Goal: Use online tool/utility

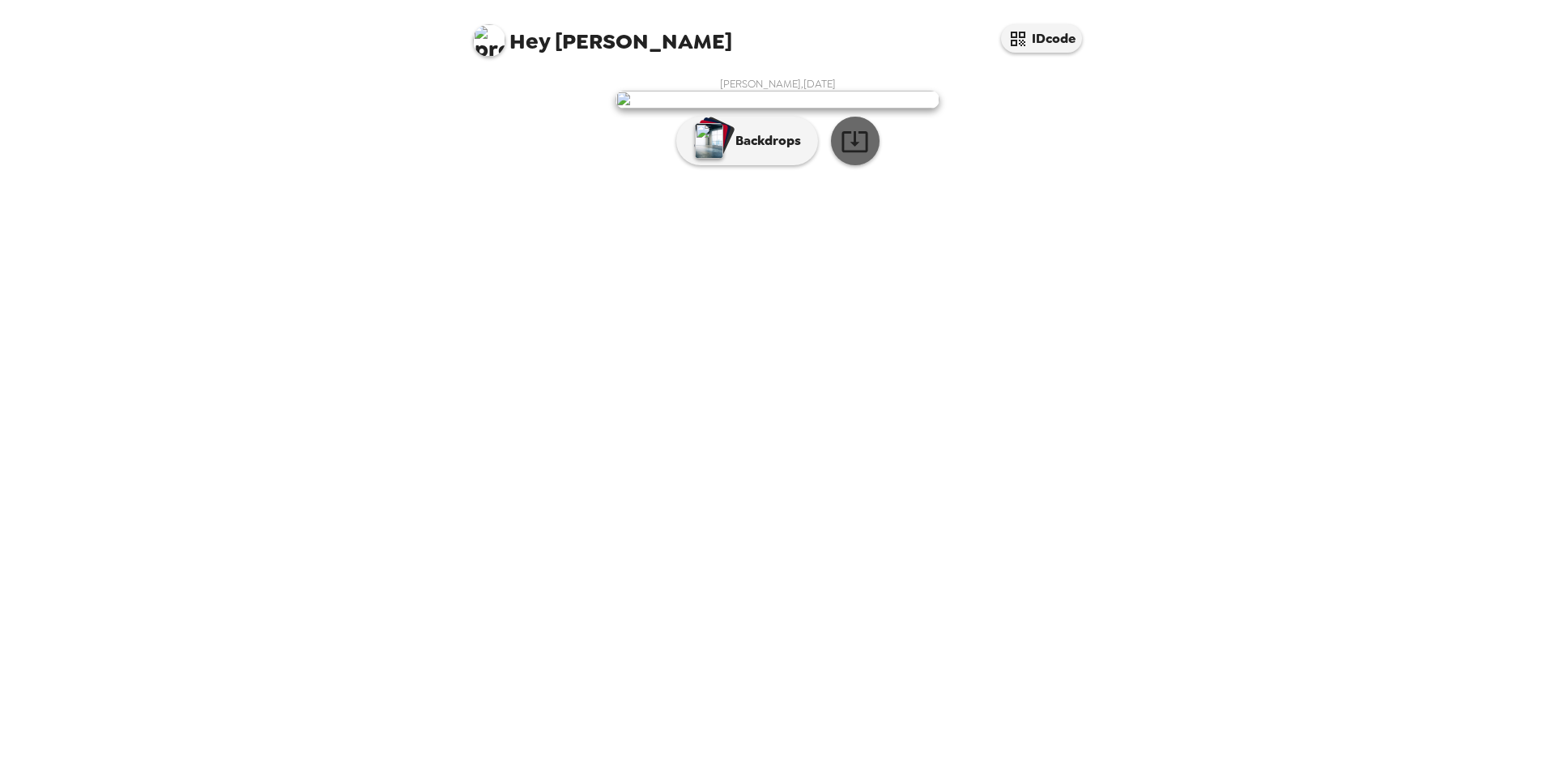
click at [847, 155] on icon "button" at bounding box center [854, 141] width 28 height 28
click at [785, 150] on p "Backdrops" at bounding box center [763, 140] width 74 height 20
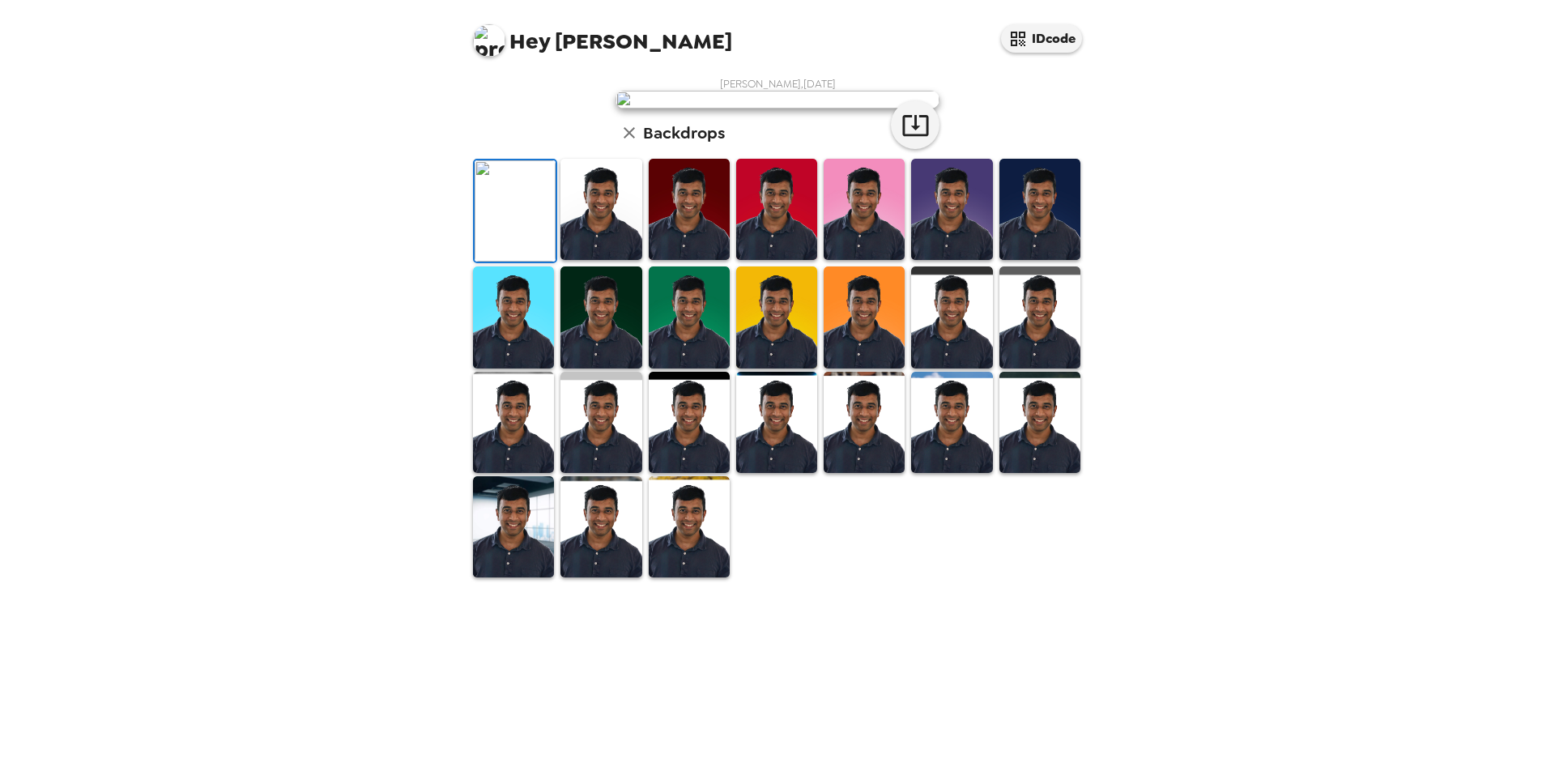
scroll to position [196, 0]
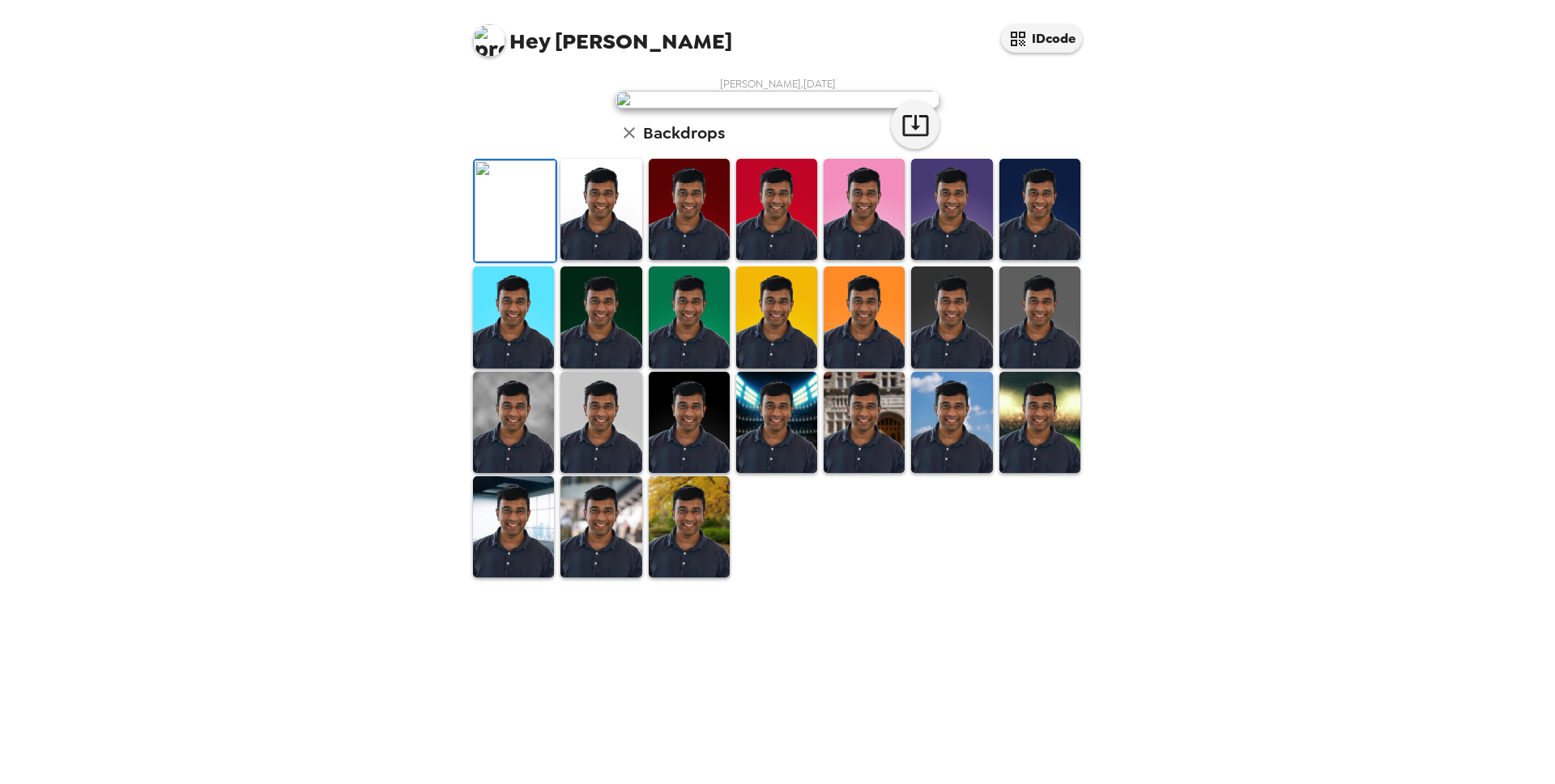
click at [533, 473] on img at bounding box center [513, 422] width 81 height 101
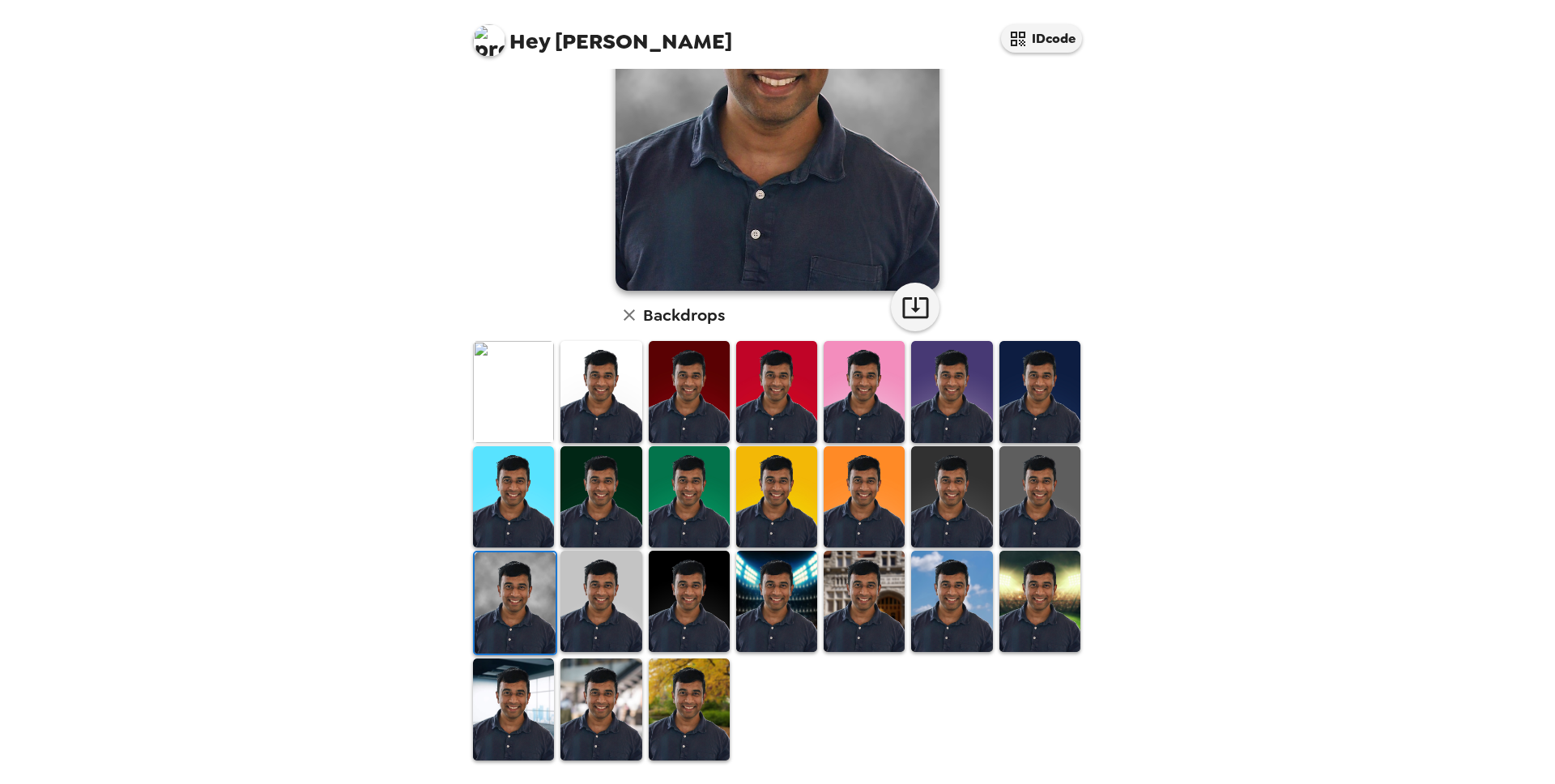
scroll to position [207, 0]
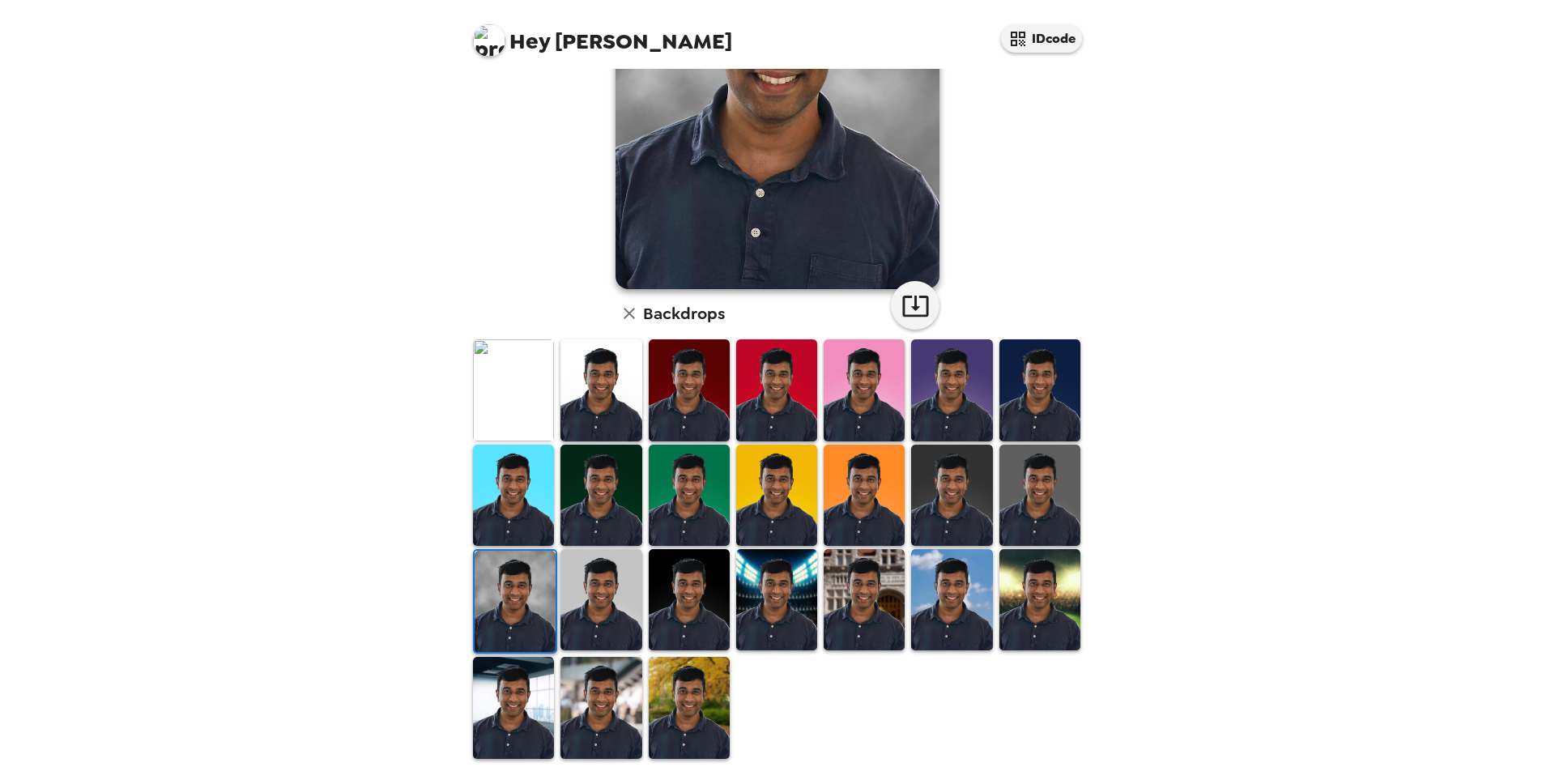
click at [676, 710] on img at bounding box center [689, 707] width 81 height 101
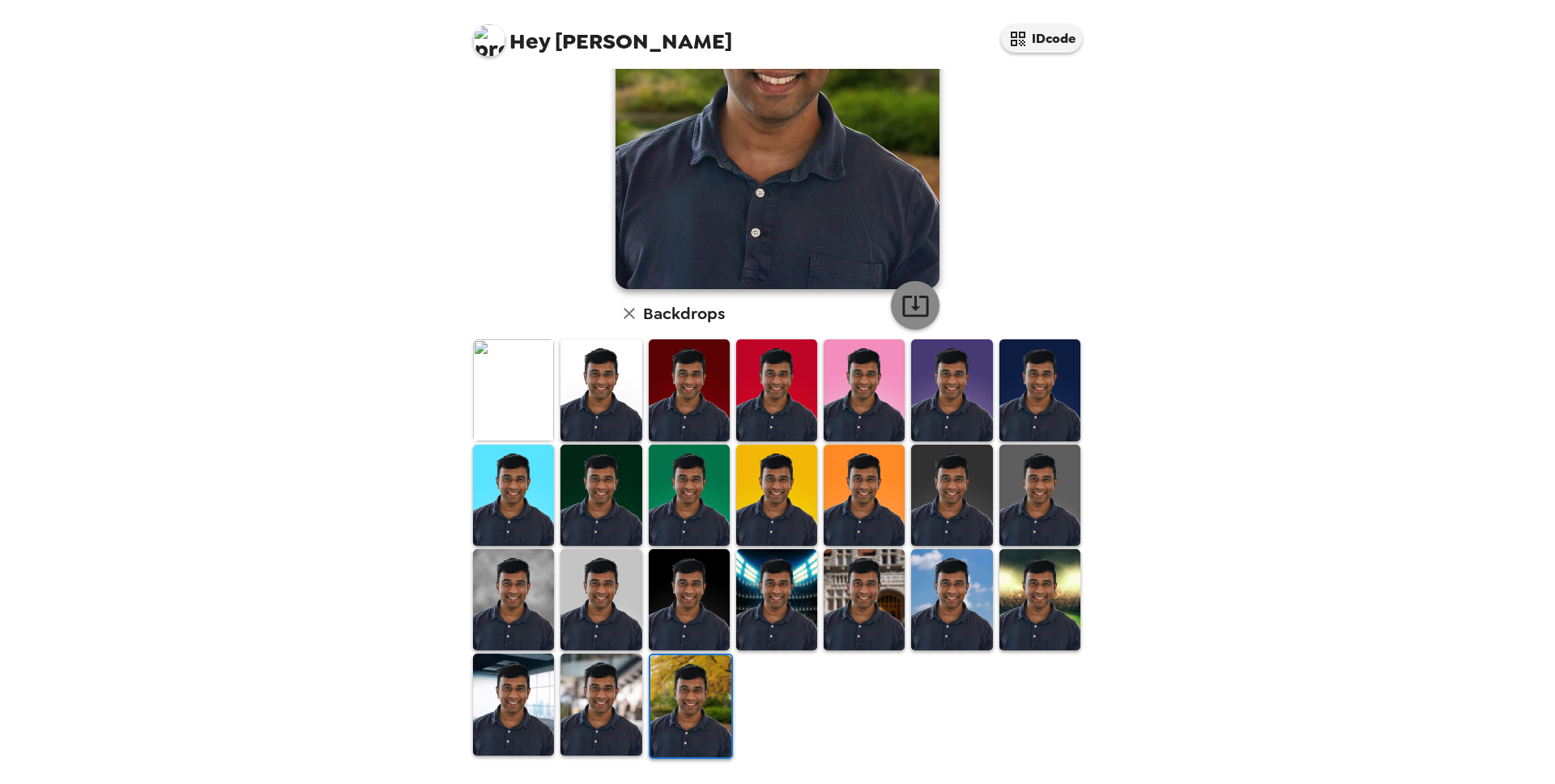
click at [916, 306] on icon "button" at bounding box center [915, 306] width 28 height 28
click at [616, 668] on img at bounding box center [601, 704] width 81 height 101
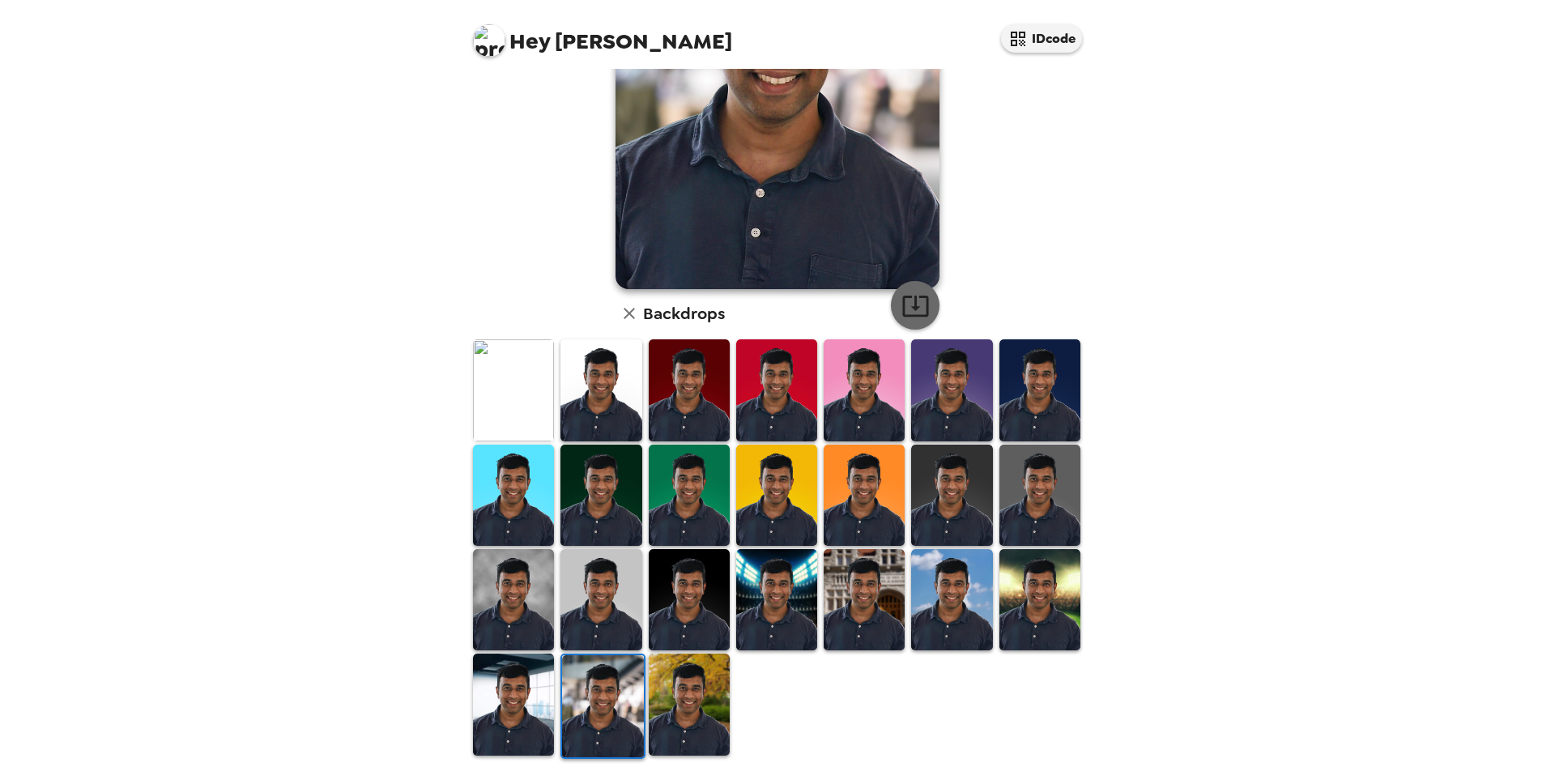
click at [905, 308] on icon "button" at bounding box center [915, 306] width 28 height 28
click at [519, 681] on img at bounding box center [513, 704] width 81 height 101
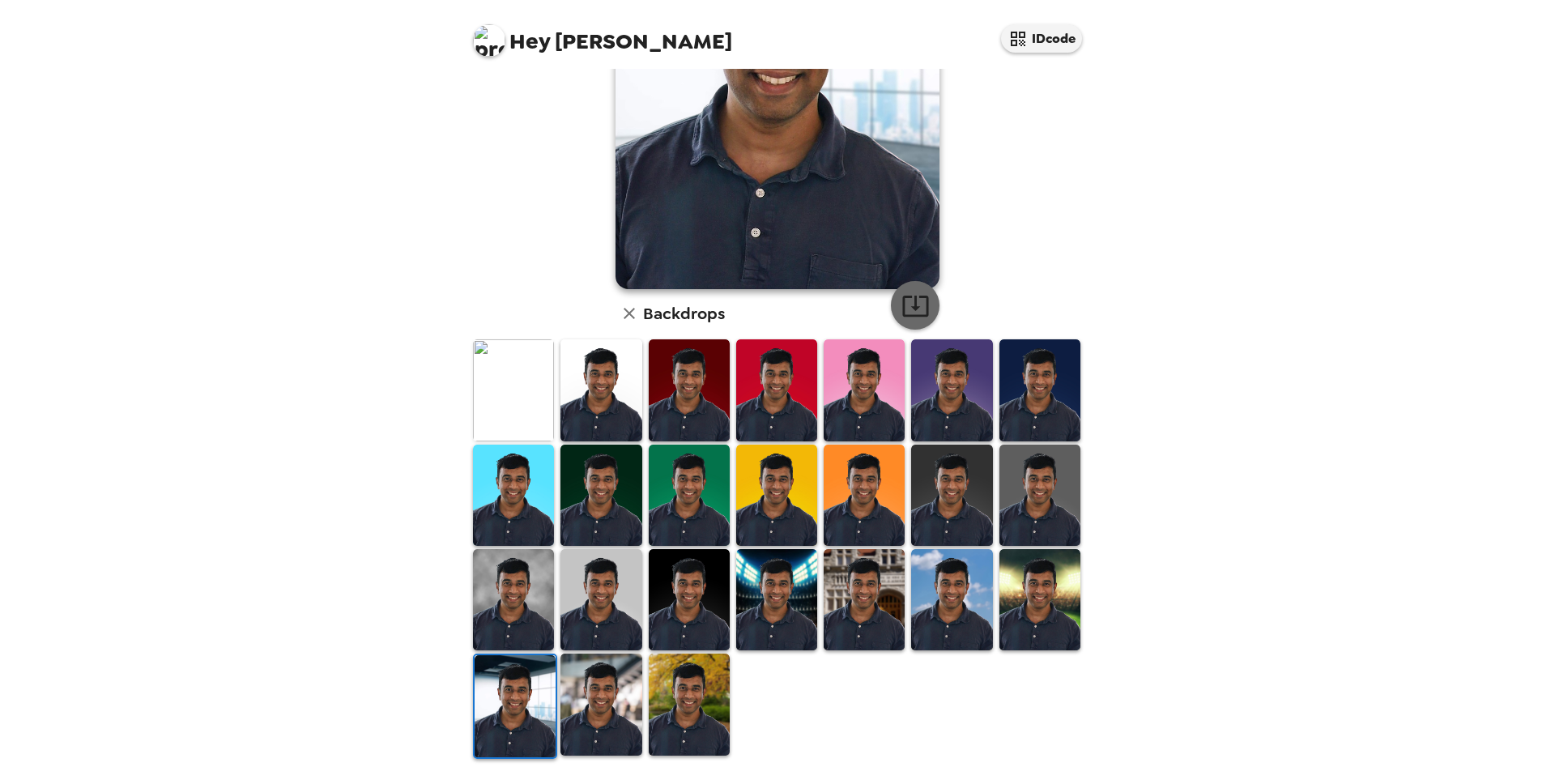
click at [912, 296] on icon "button" at bounding box center [915, 306] width 28 height 28
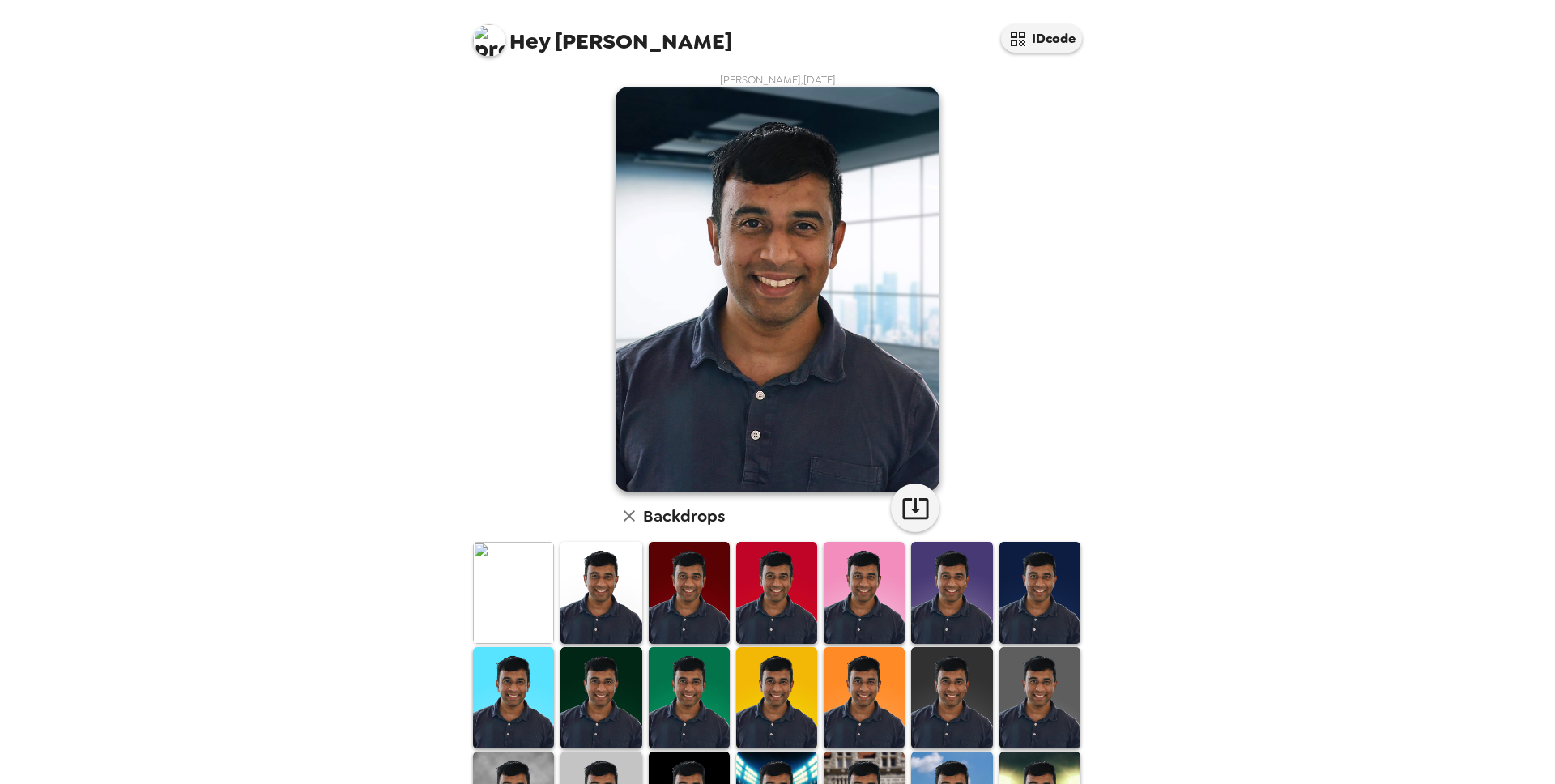
scroll to position [0, 0]
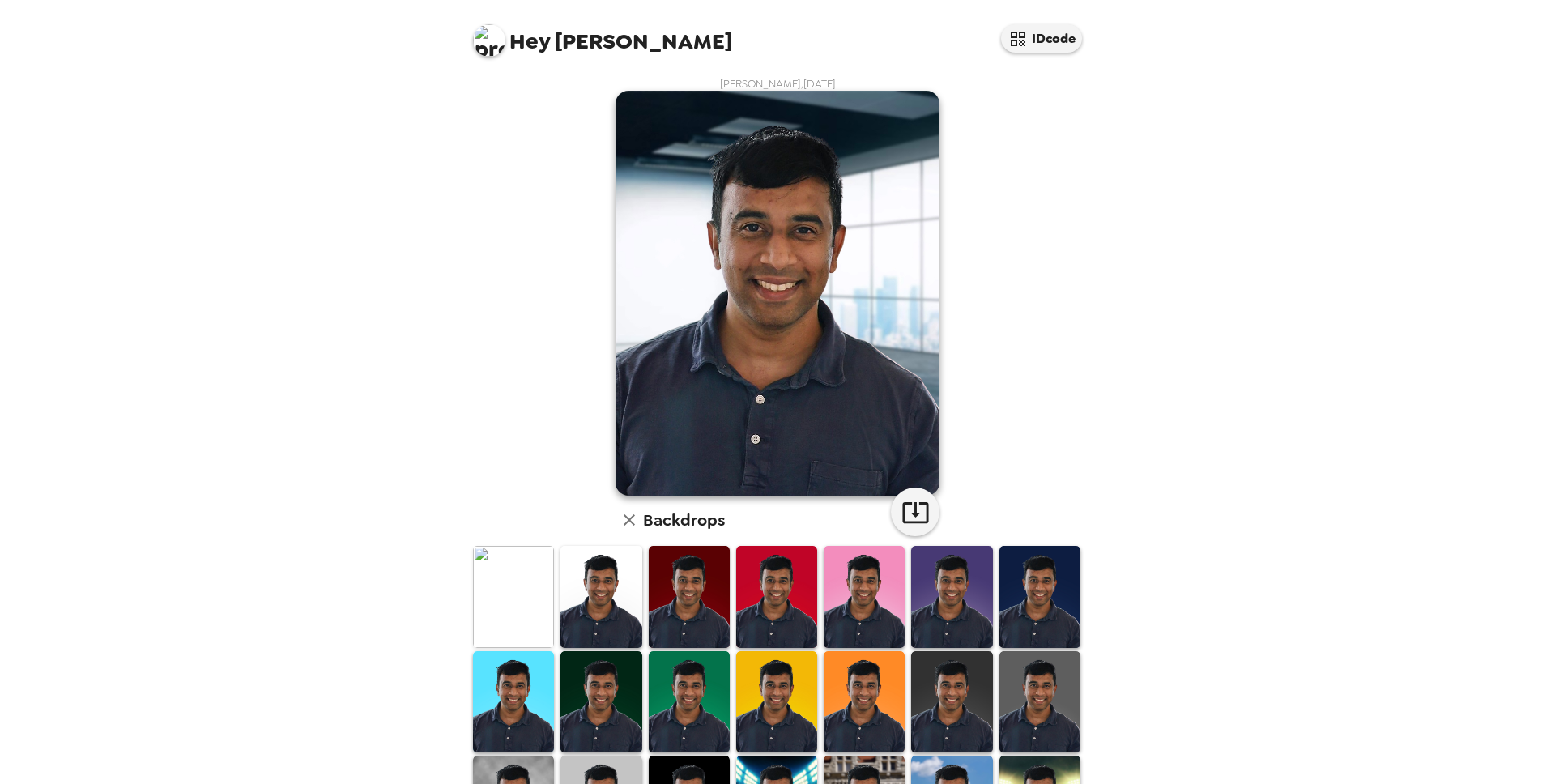
click at [1299, 244] on div "Hey [PERSON_NAME] IDcode [PERSON_NAME] , [DATE] Backdrops" at bounding box center [778, 392] width 1555 height 784
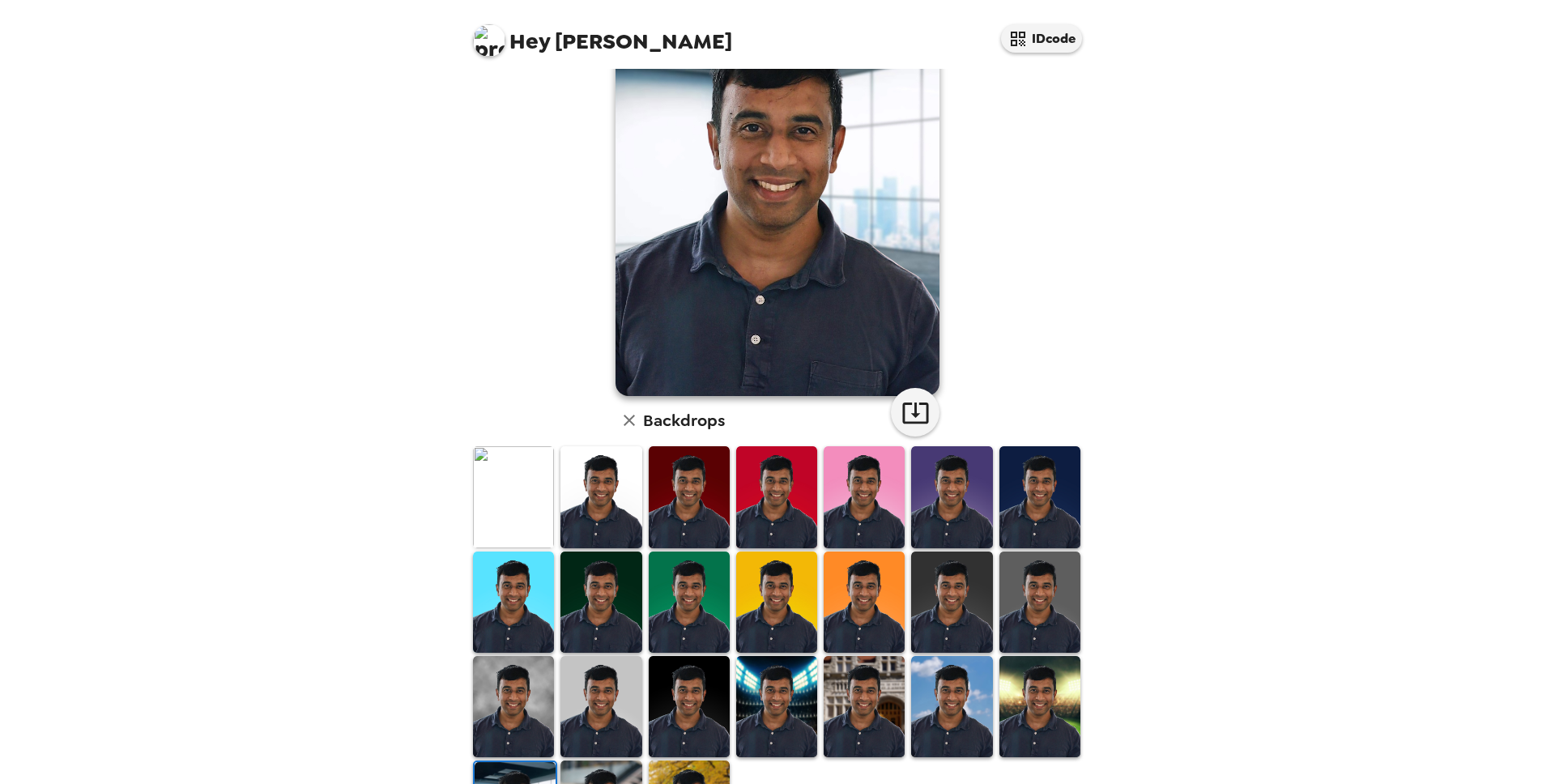
scroll to position [162, 0]
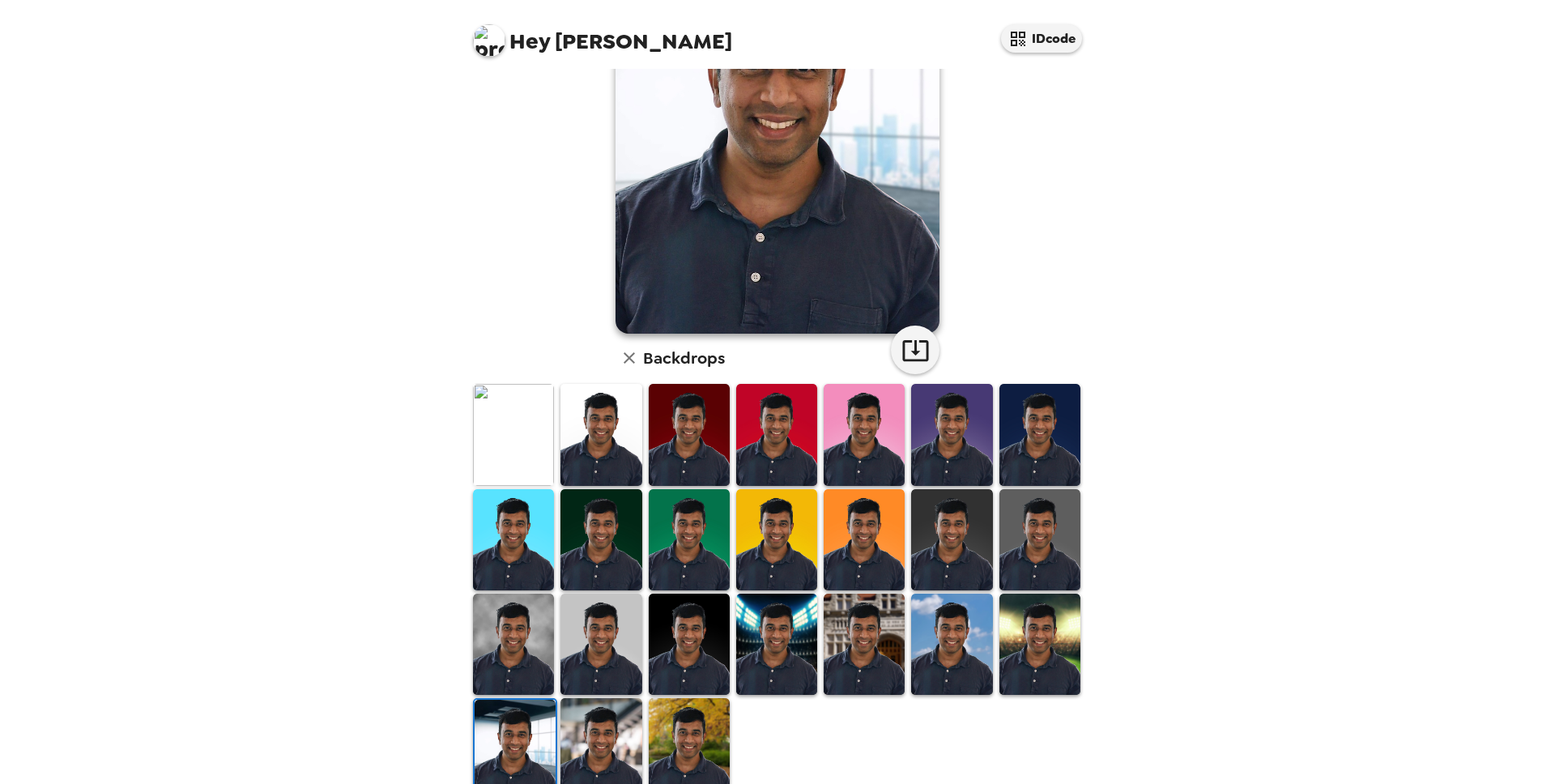
click at [674, 634] on img at bounding box center [689, 644] width 81 height 101
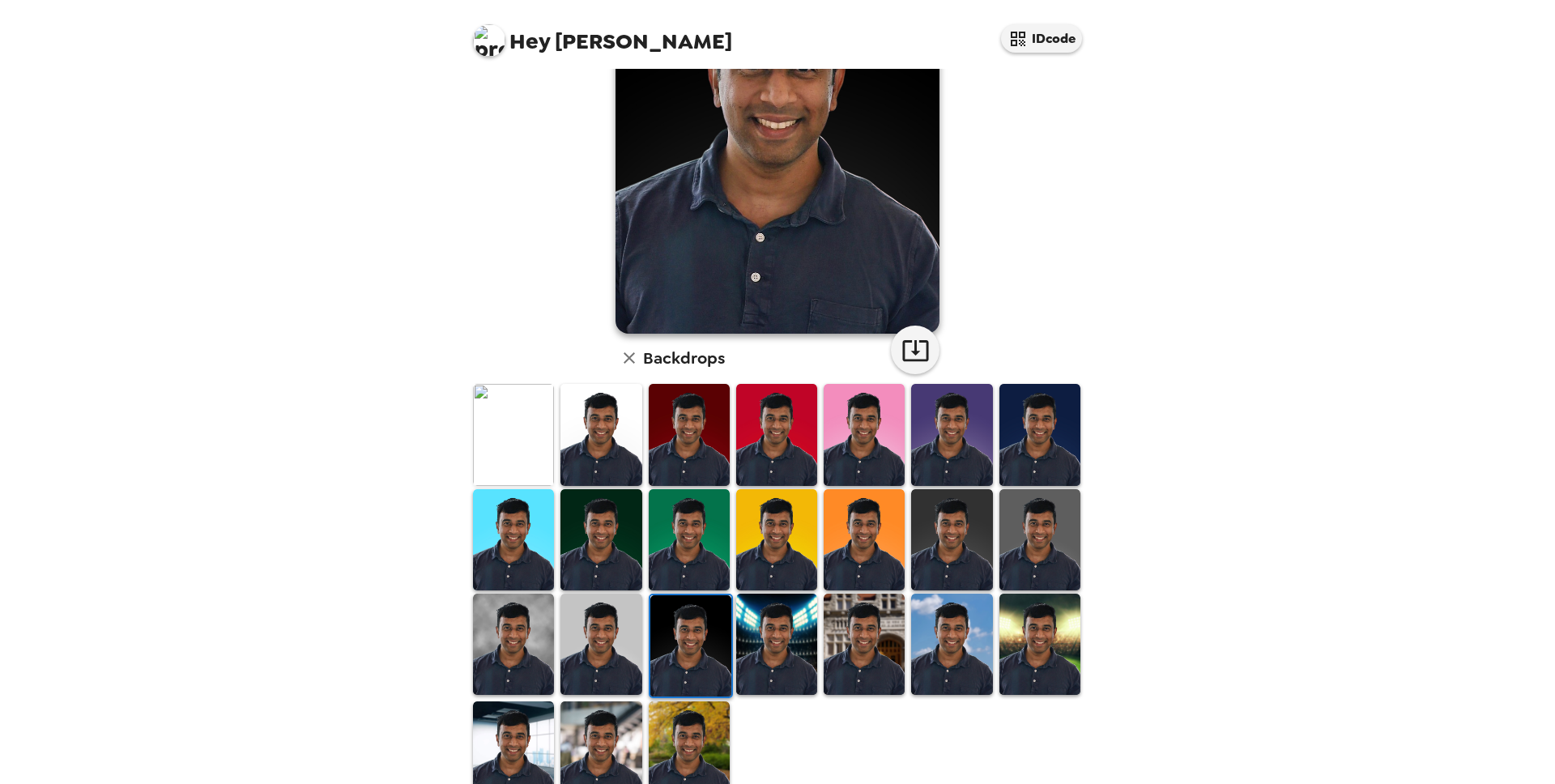
click at [686, 555] on img at bounding box center [689, 539] width 81 height 101
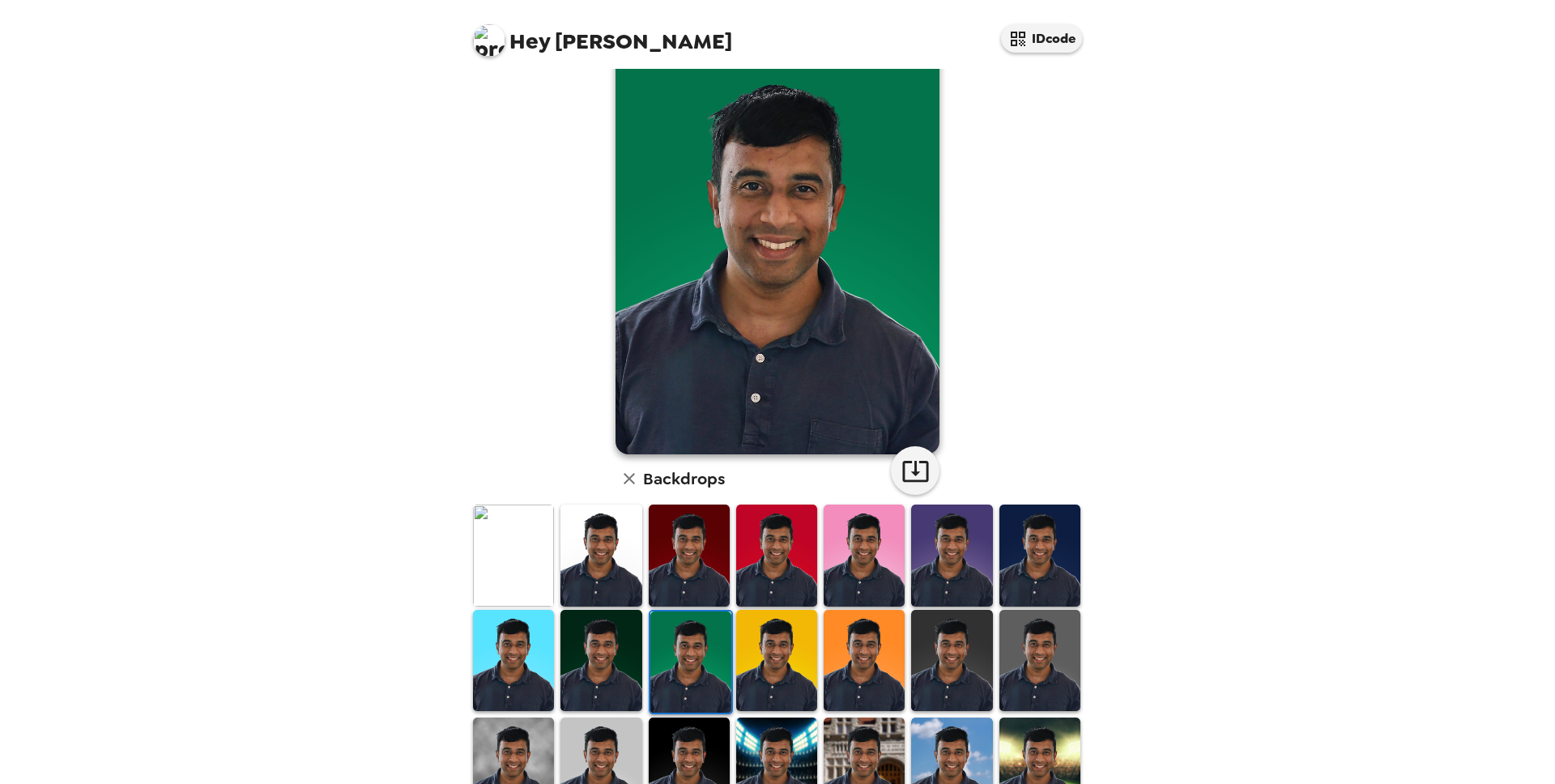
scroll to position [42, 0]
click at [732, 562] on div at bounding box center [690, 554] width 88 height 105
click at [751, 541] on img at bounding box center [777, 554] width 81 height 101
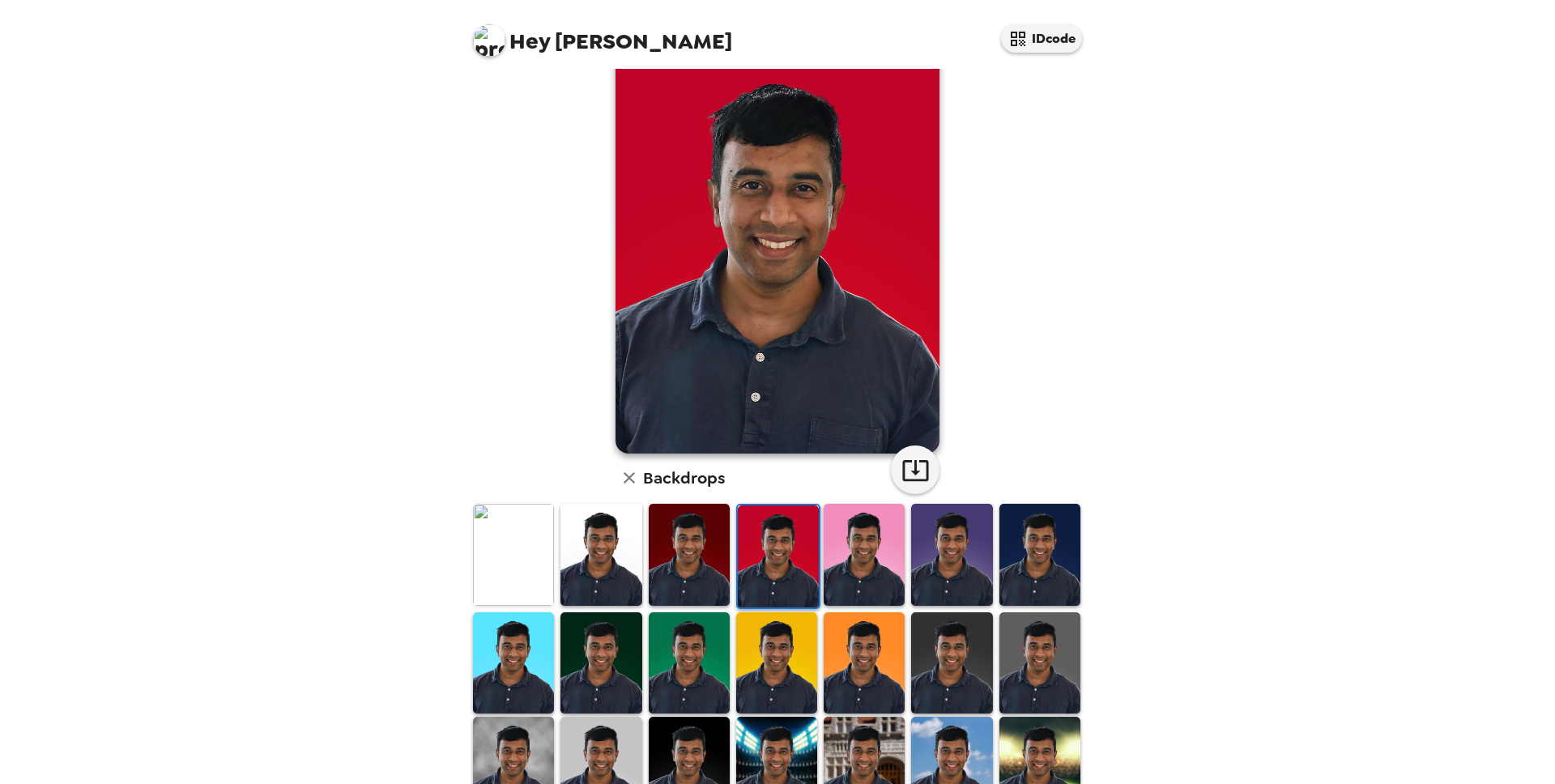
click at [830, 555] on img at bounding box center [863, 554] width 81 height 101
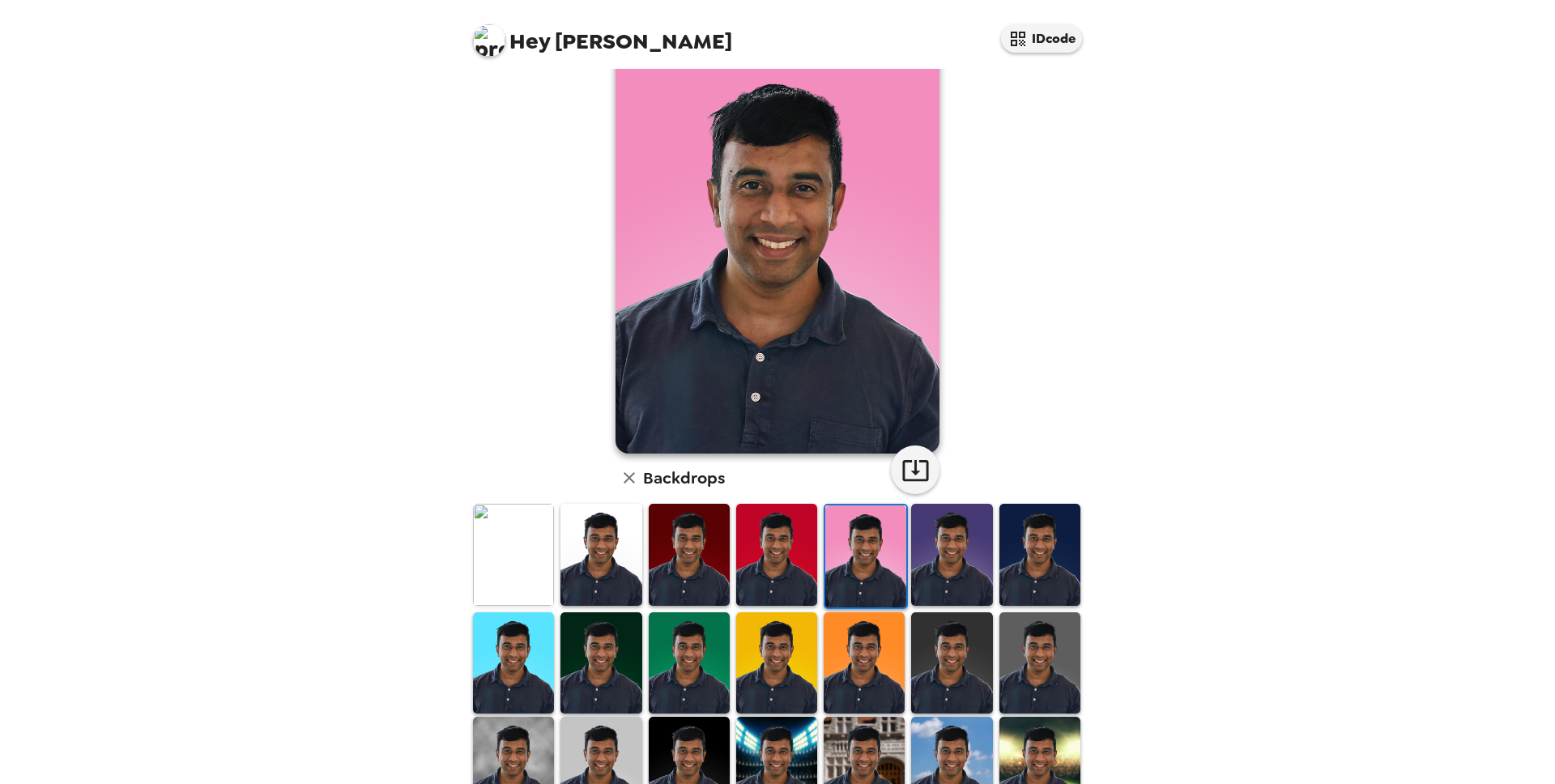
click at [962, 558] on img at bounding box center [951, 554] width 81 height 101
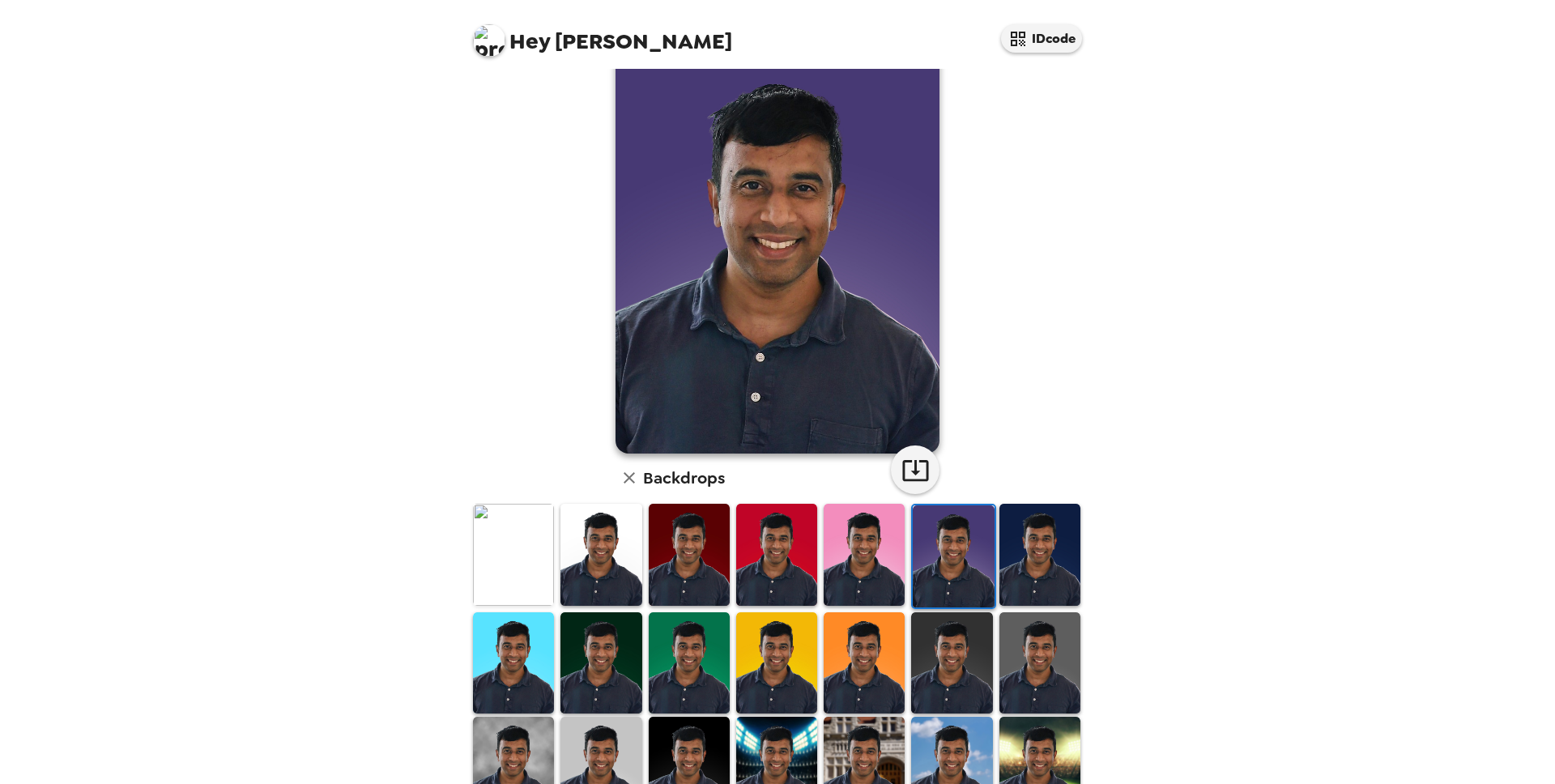
click at [1057, 562] on img at bounding box center [1039, 554] width 81 height 101
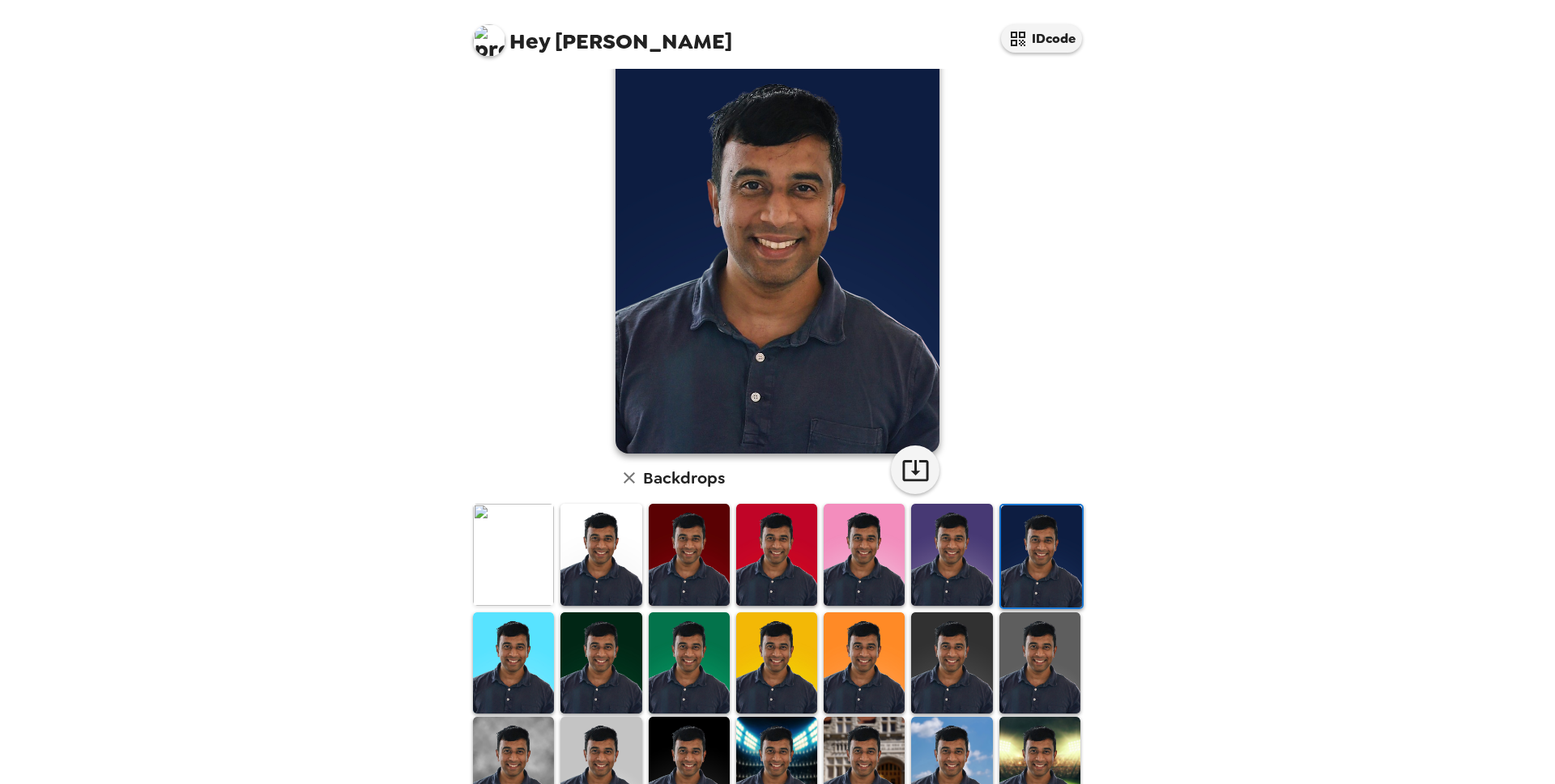
scroll to position [122, 0]
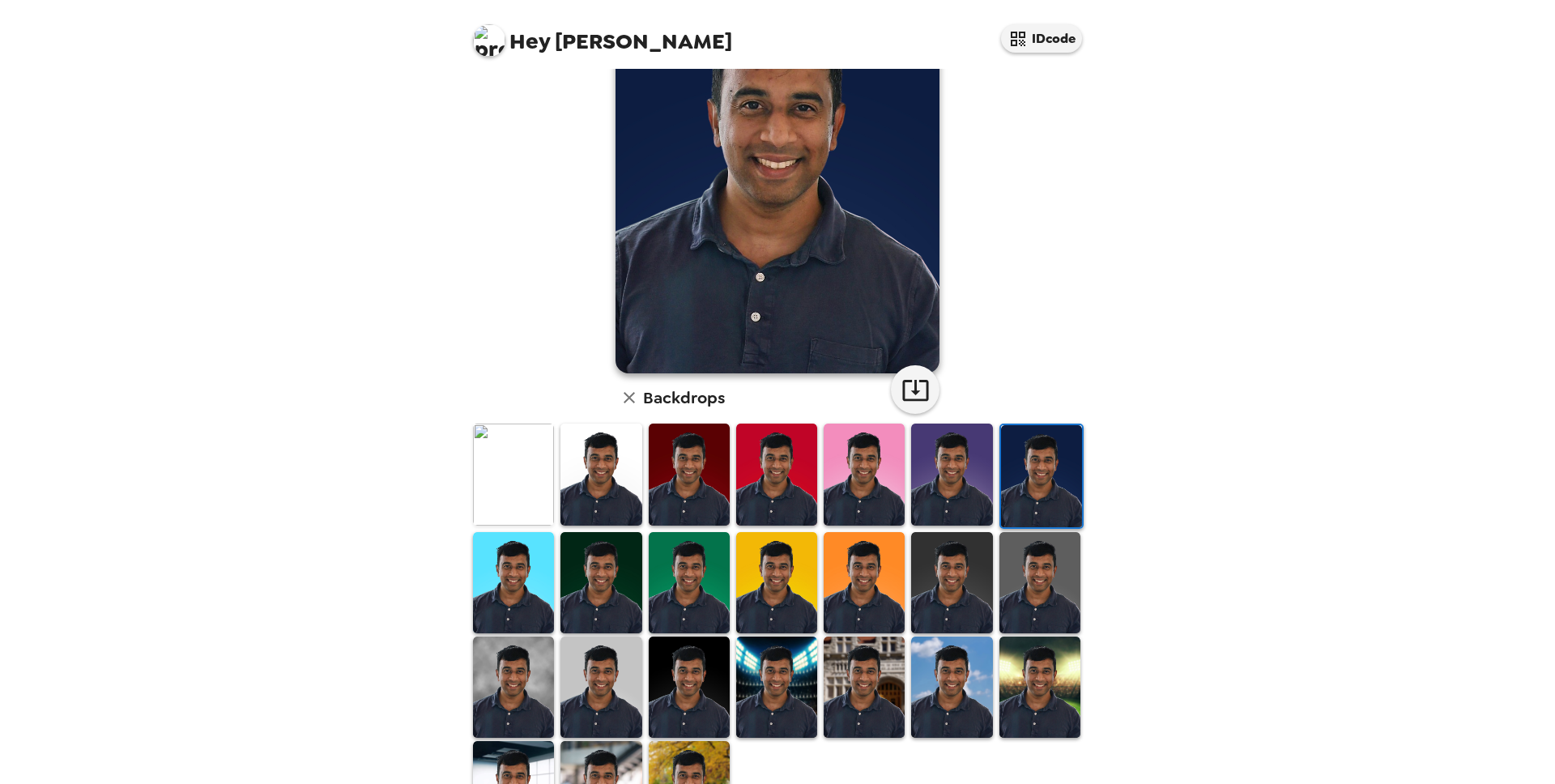
click at [579, 469] on img at bounding box center [601, 474] width 81 height 101
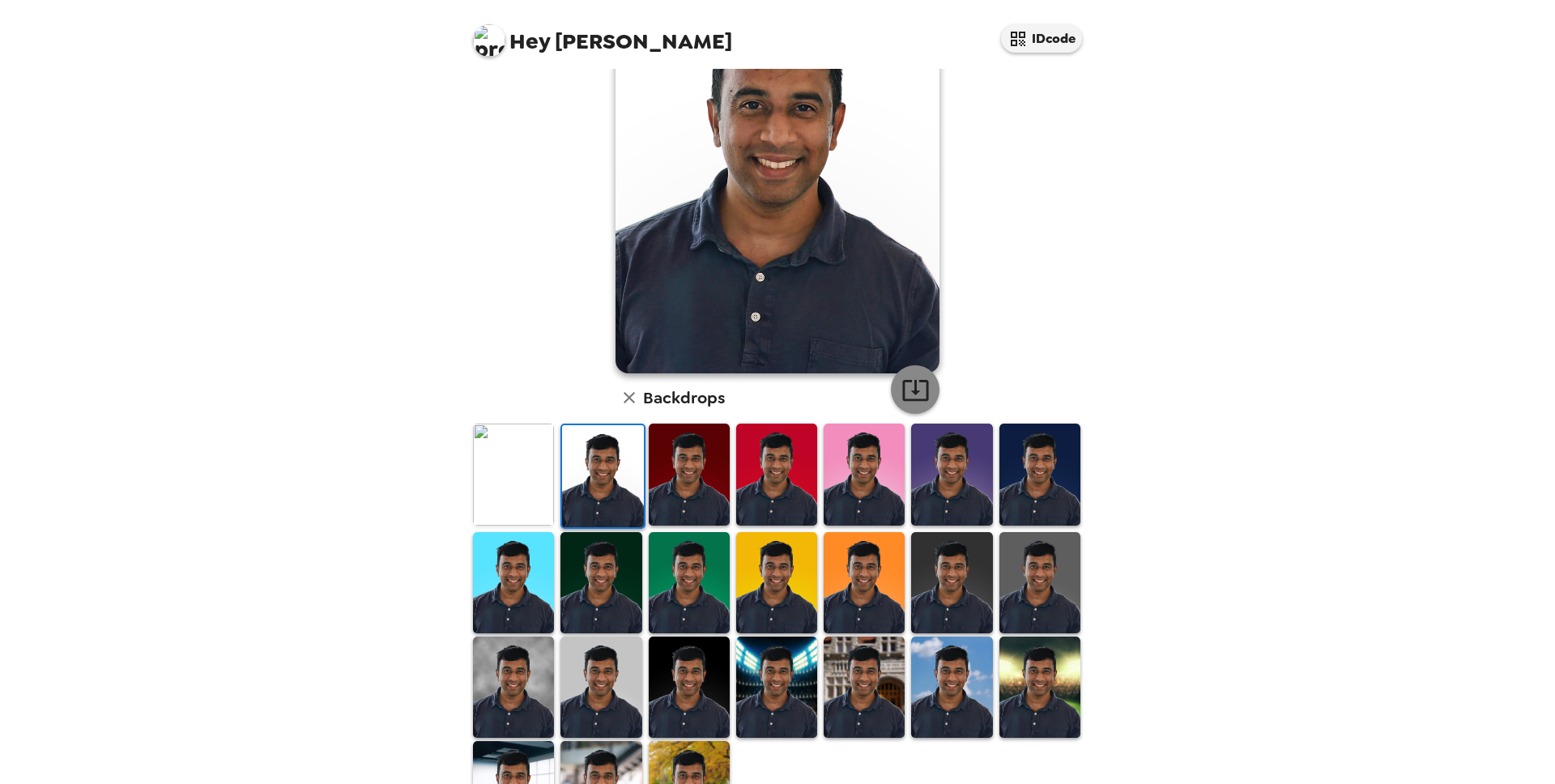
click at [907, 404] on icon "button" at bounding box center [915, 390] width 28 height 28
click at [602, 593] on img at bounding box center [601, 582] width 81 height 101
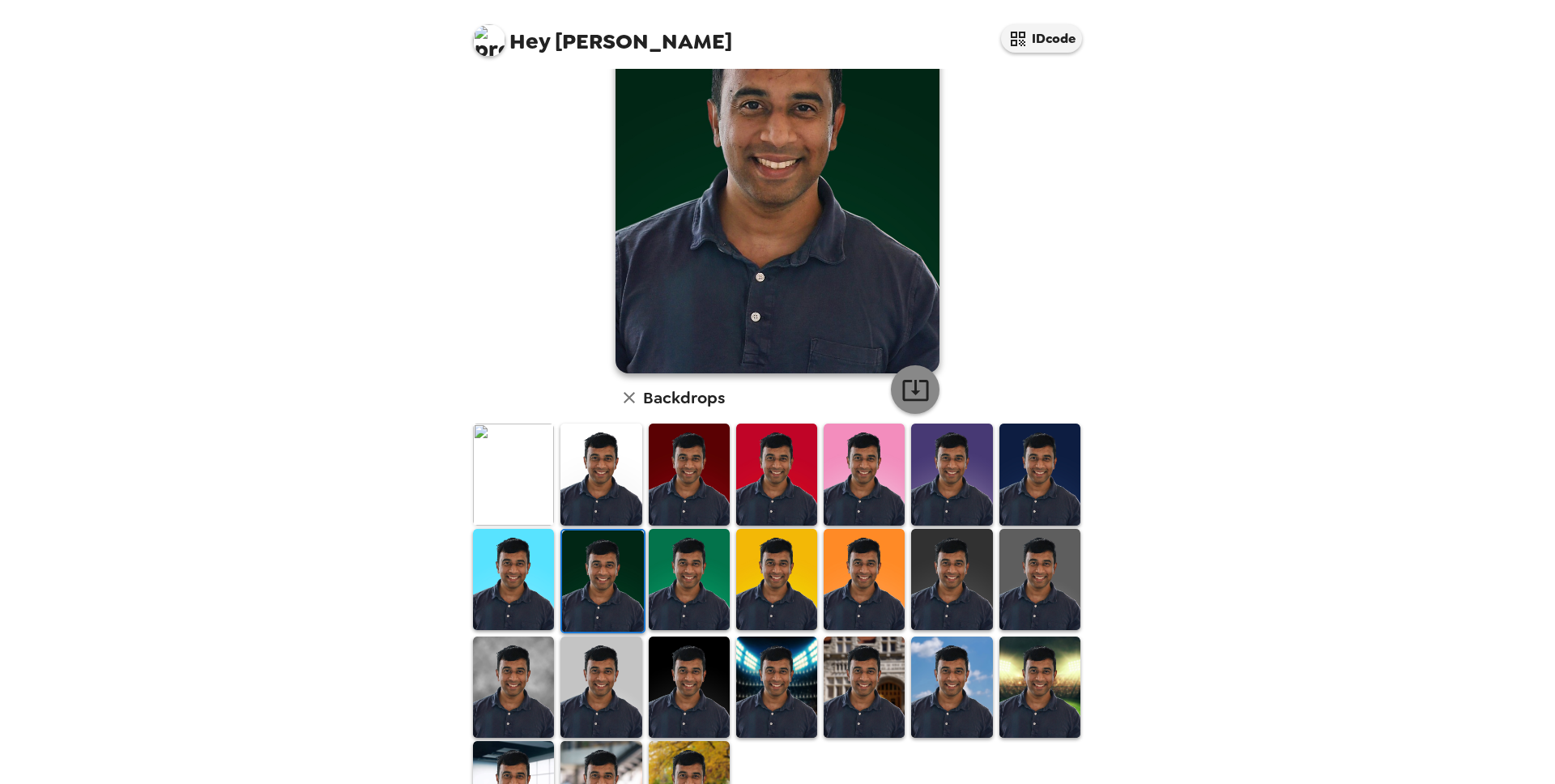
click at [913, 374] on button "button" at bounding box center [915, 390] width 49 height 49
click at [600, 692] on img at bounding box center [601, 687] width 81 height 101
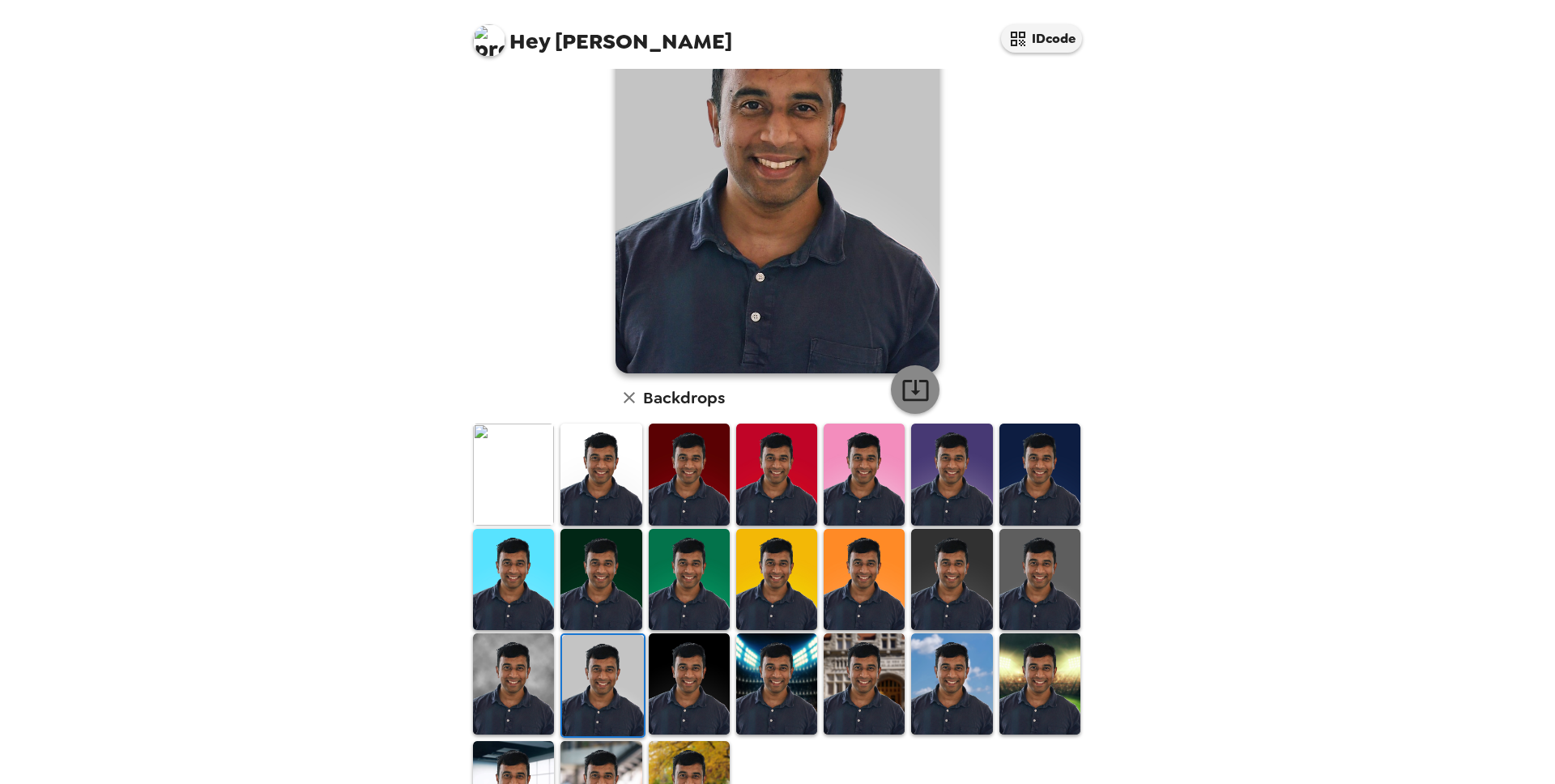
click at [908, 389] on icon "button" at bounding box center [915, 390] width 28 height 28
click at [713, 477] on img at bounding box center [689, 474] width 81 height 101
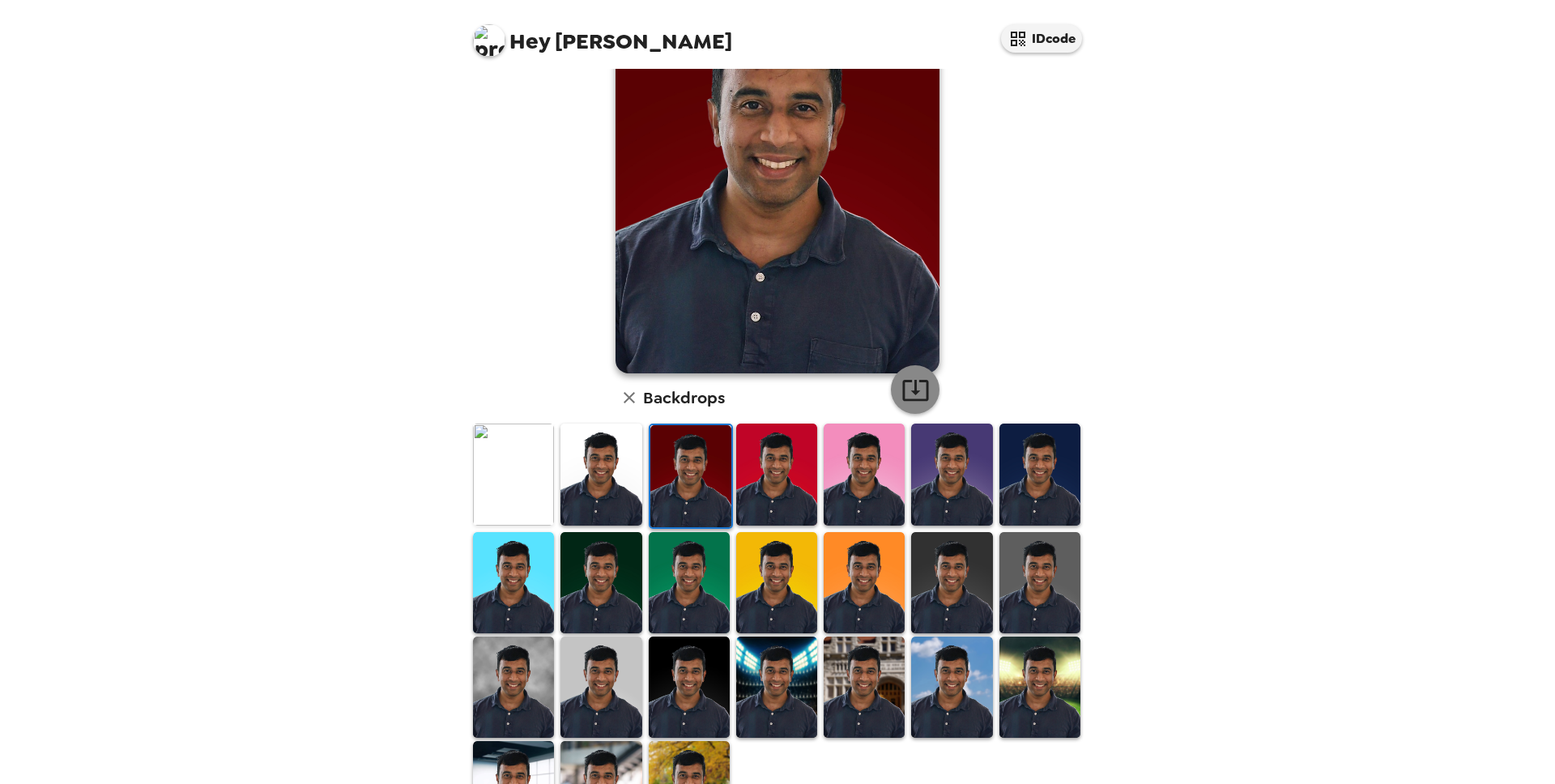
click at [920, 384] on icon "button" at bounding box center [915, 390] width 28 height 28
click at [961, 460] on img at bounding box center [951, 474] width 81 height 101
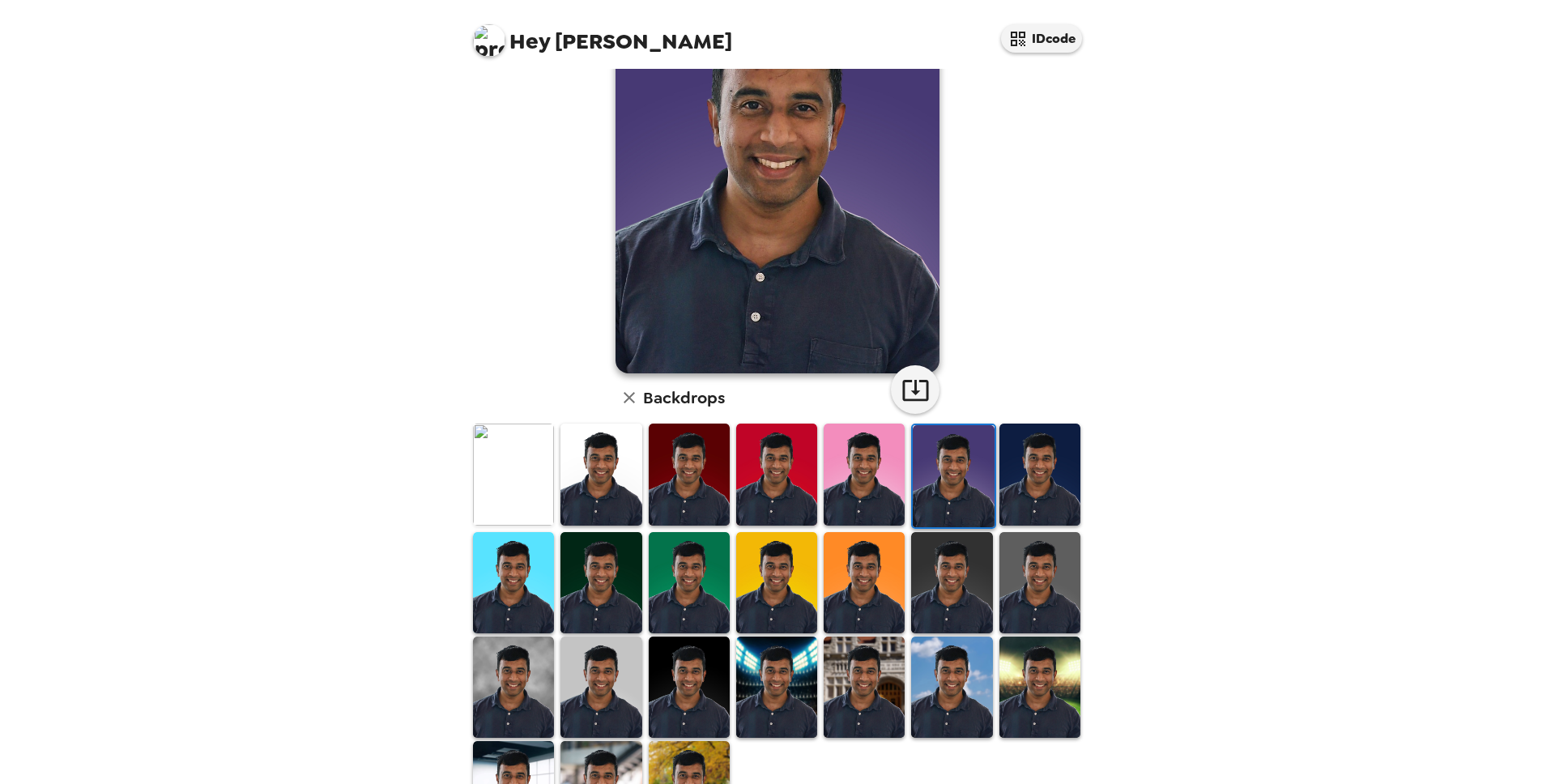
click at [1062, 474] on img at bounding box center [1039, 474] width 81 height 101
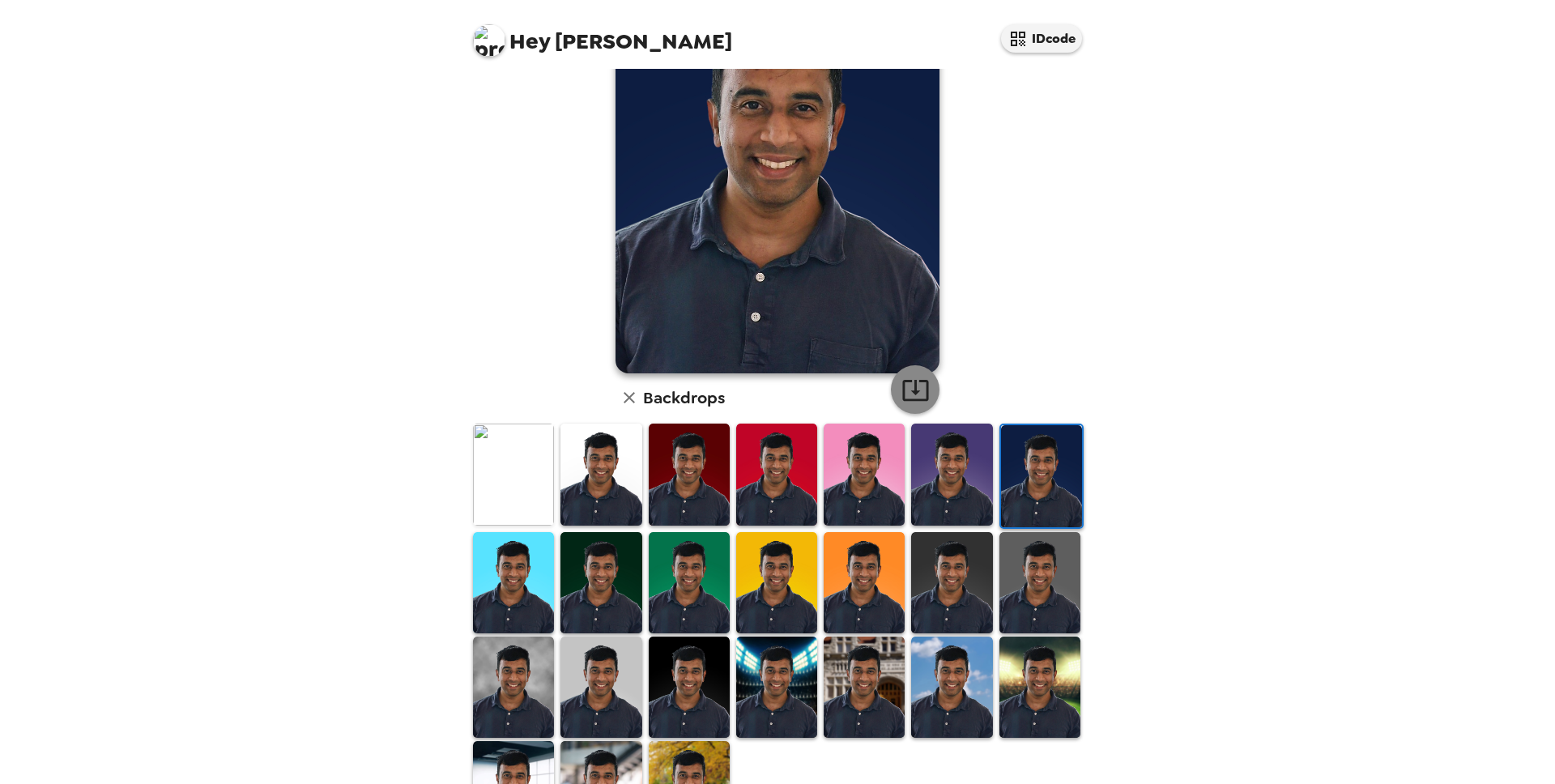
click at [915, 383] on icon "button" at bounding box center [915, 390] width 26 height 21
click at [1009, 585] on img at bounding box center [1039, 582] width 81 height 101
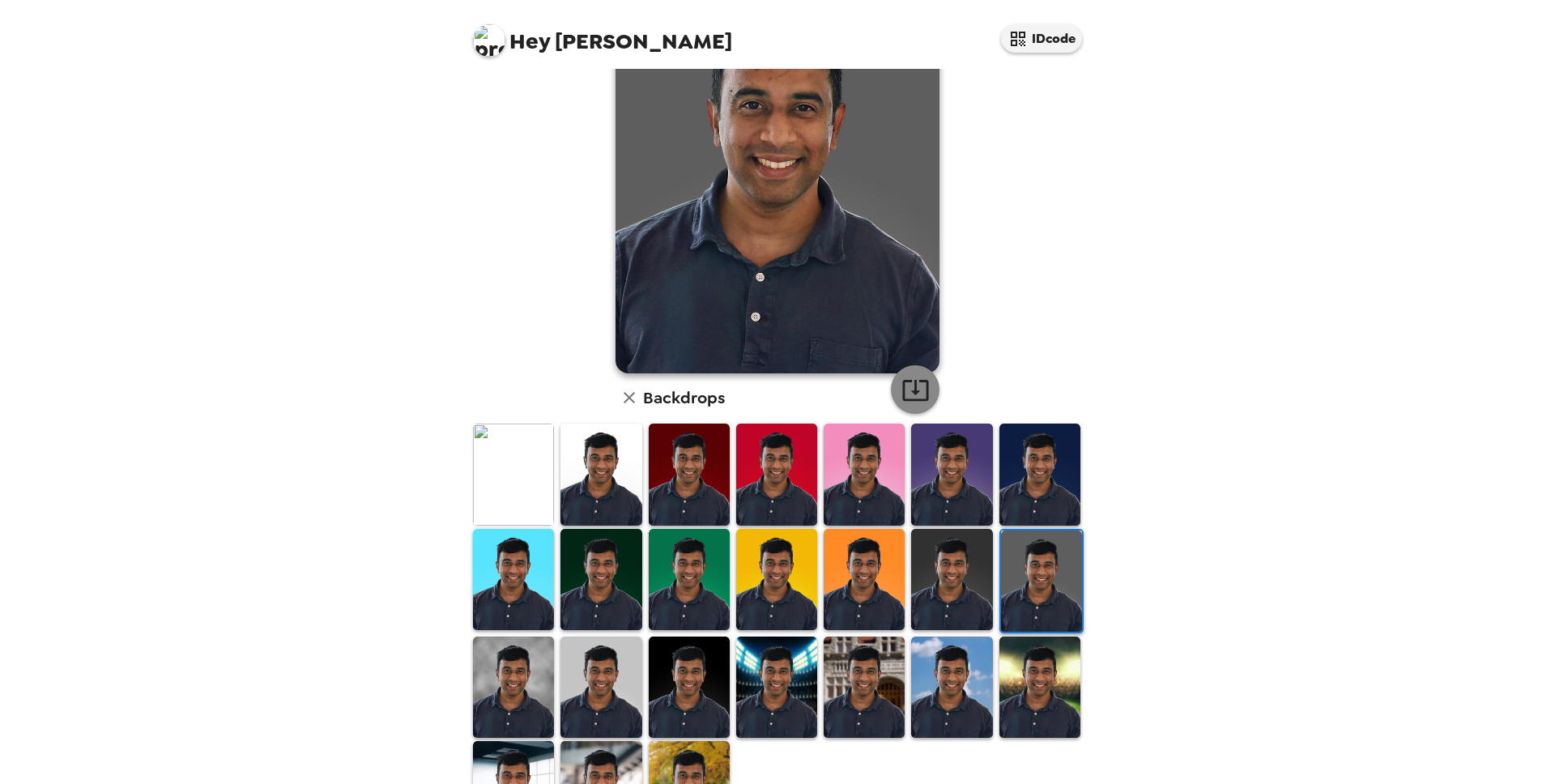
click at [895, 391] on button "button" at bounding box center [915, 390] width 49 height 49
click at [932, 556] on img at bounding box center [951, 579] width 81 height 101
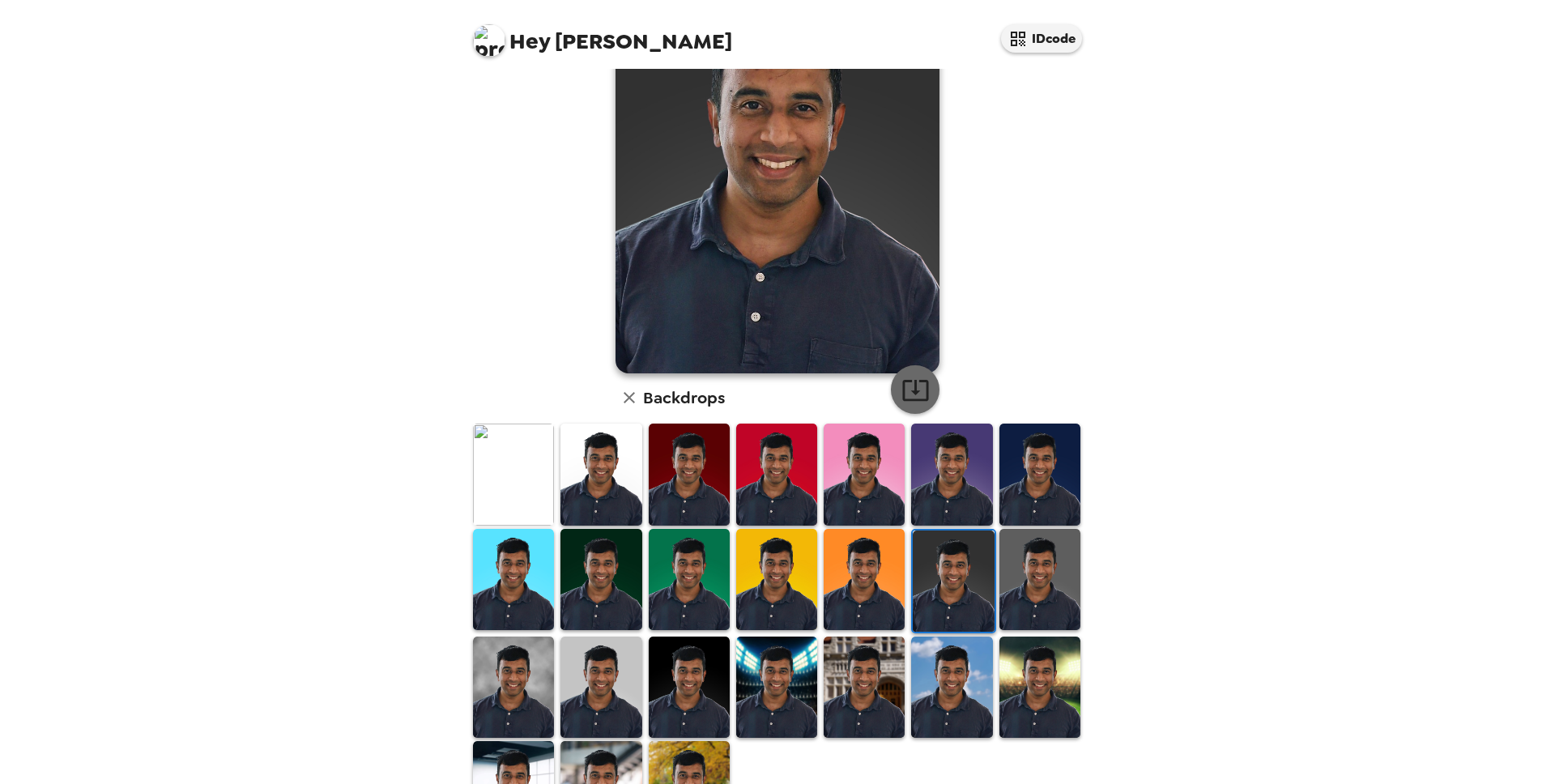
click at [912, 377] on icon "button" at bounding box center [915, 390] width 28 height 28
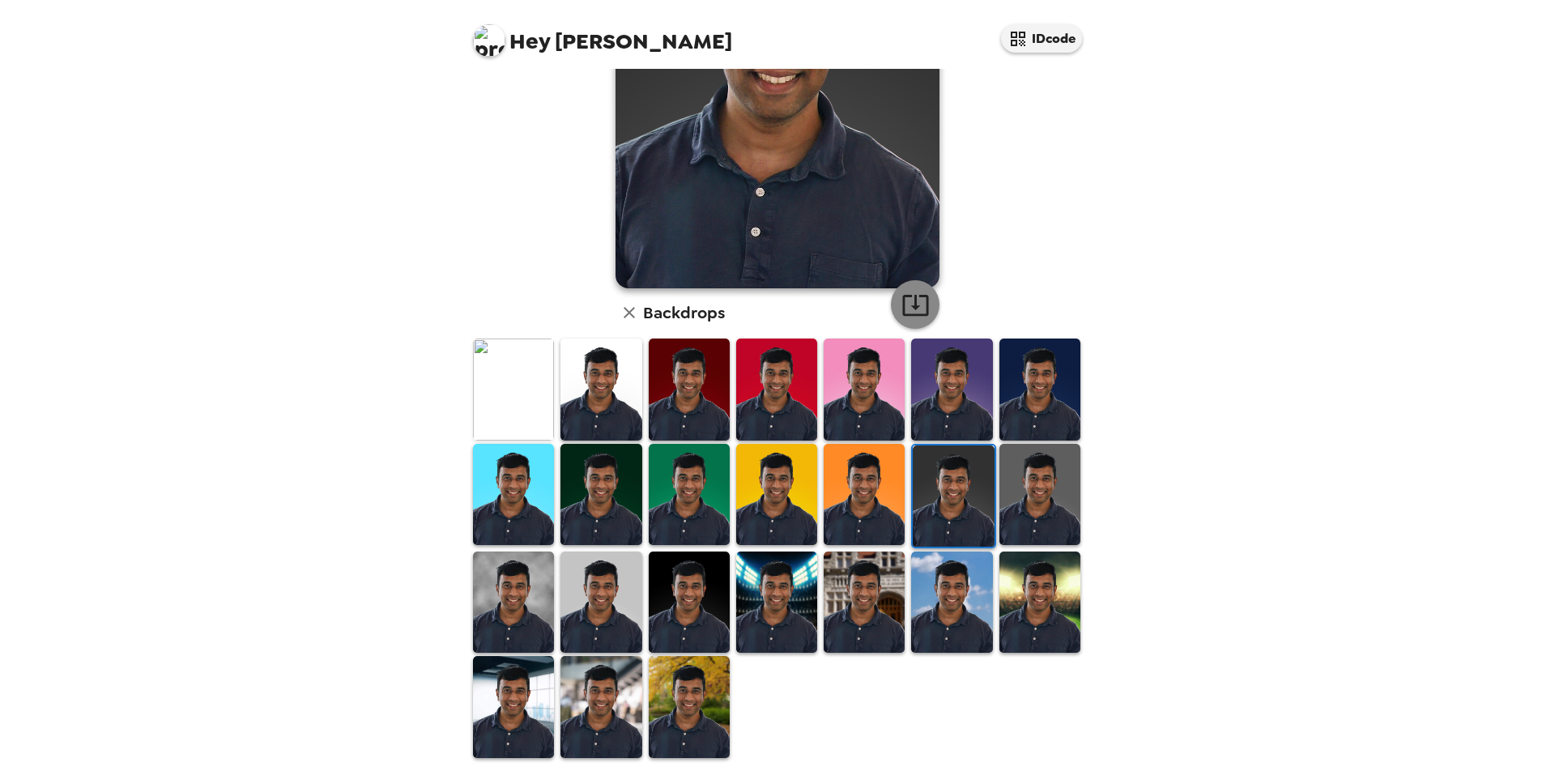
scroll to position [0, 0]
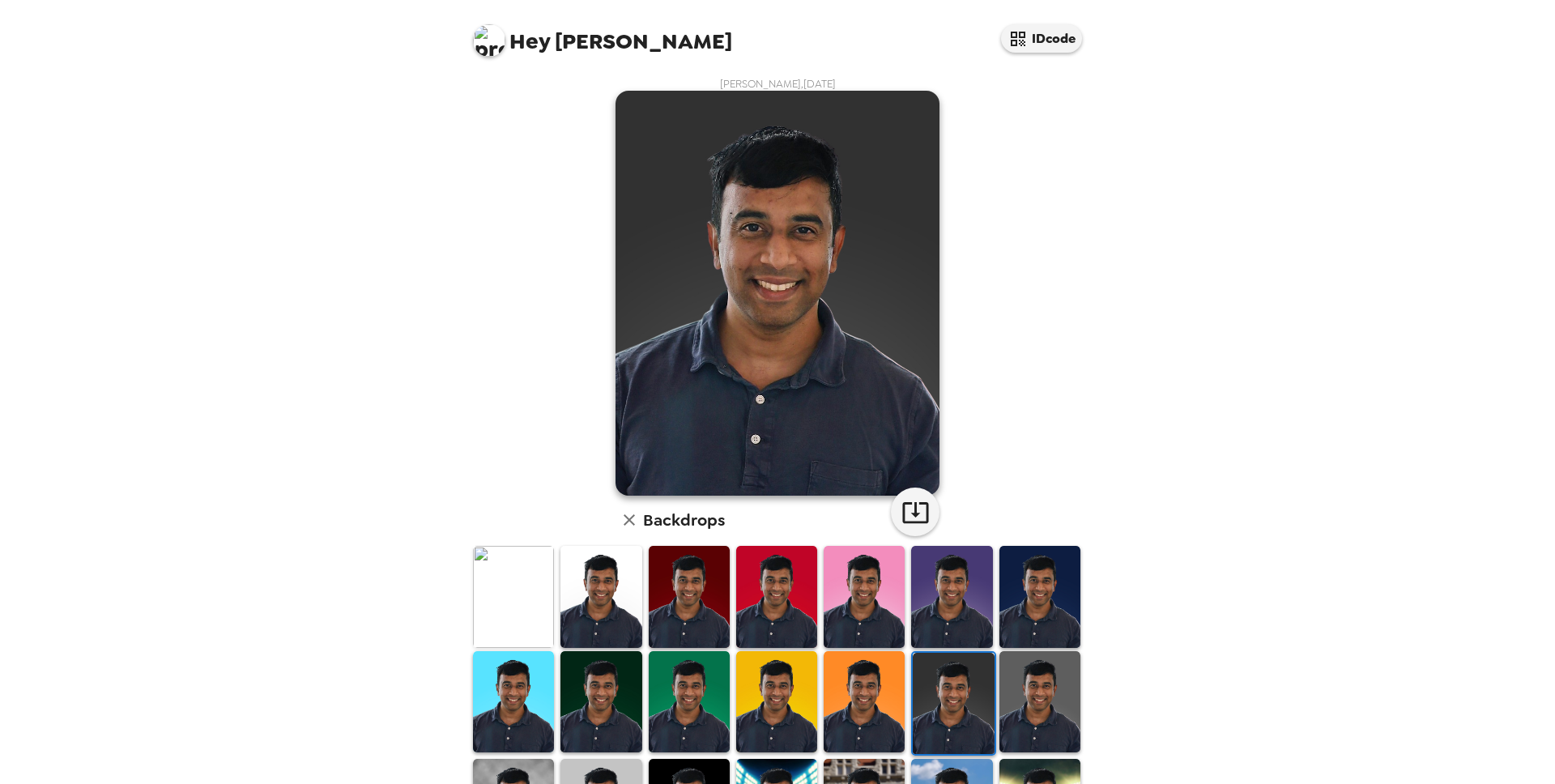
click at [475, 582] on img at bounding box center [513, 596] width 81 height 101
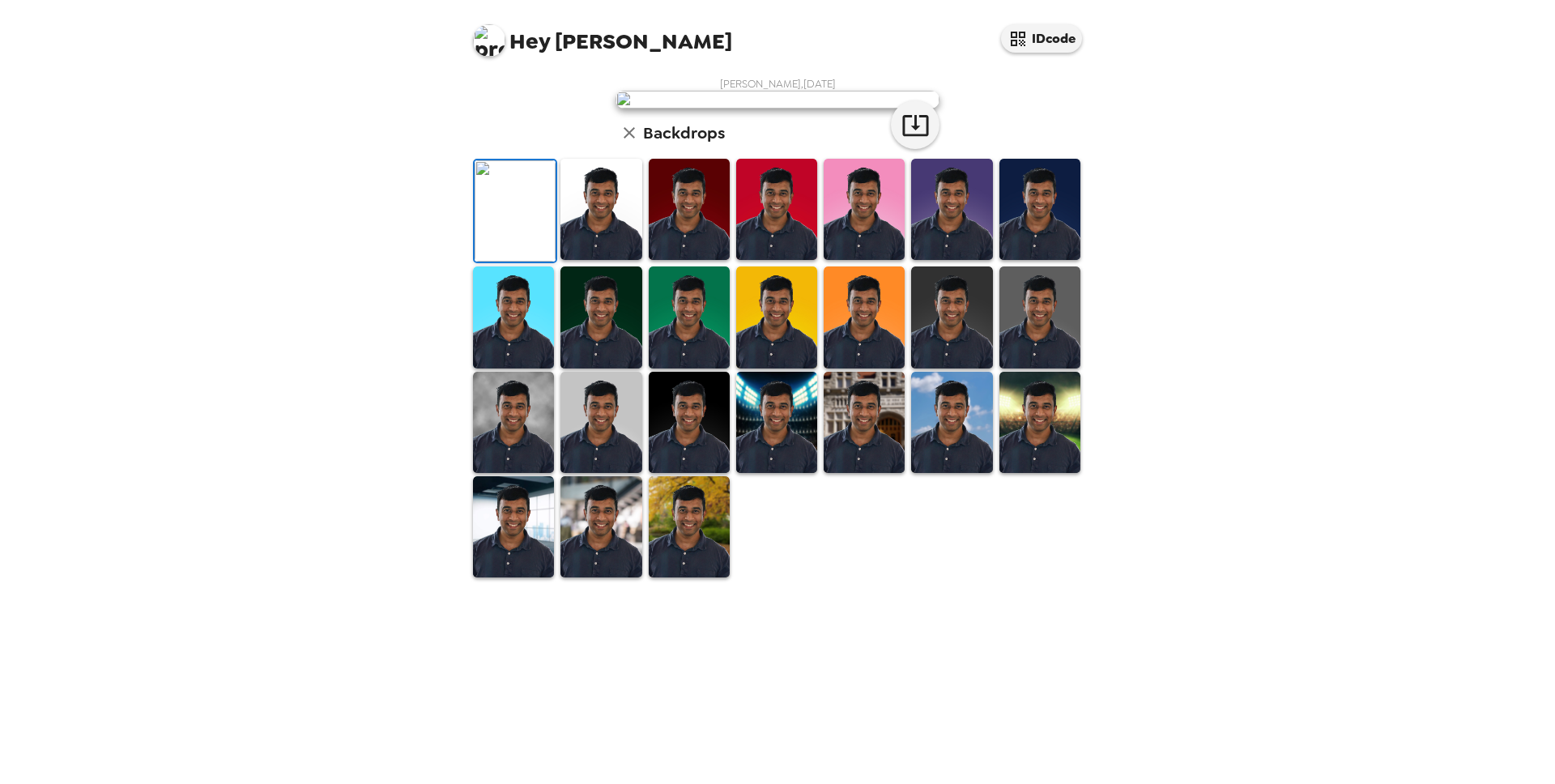
click at [835, 75] on div "[PERSON_NAME] , [DATE] Backdrops" at bounding box center [777, 328] width 648 height 519
click at [835, 77] on span "[PERSON_NAME] , [DATE]" at bounding box center [778, 83] width 116 height 14
click at [882, 108] on img at bounding box center [778, 99] width 324 height 18
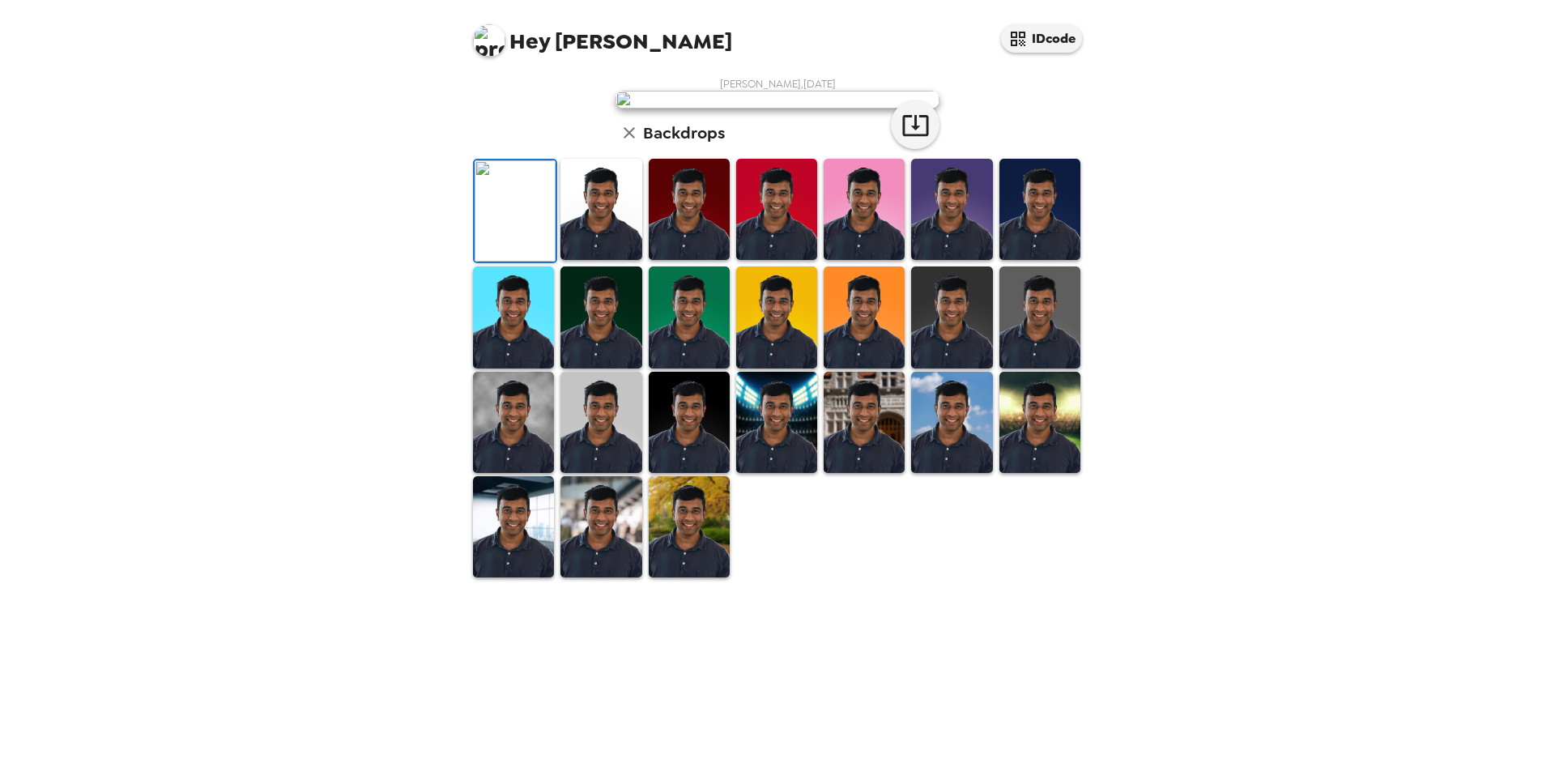
click at [785, 108] on img at bounding box center [778, 99] width 324 height 18
click at [727, 108] on img at bounding box center [778, 99] width 324 height 18
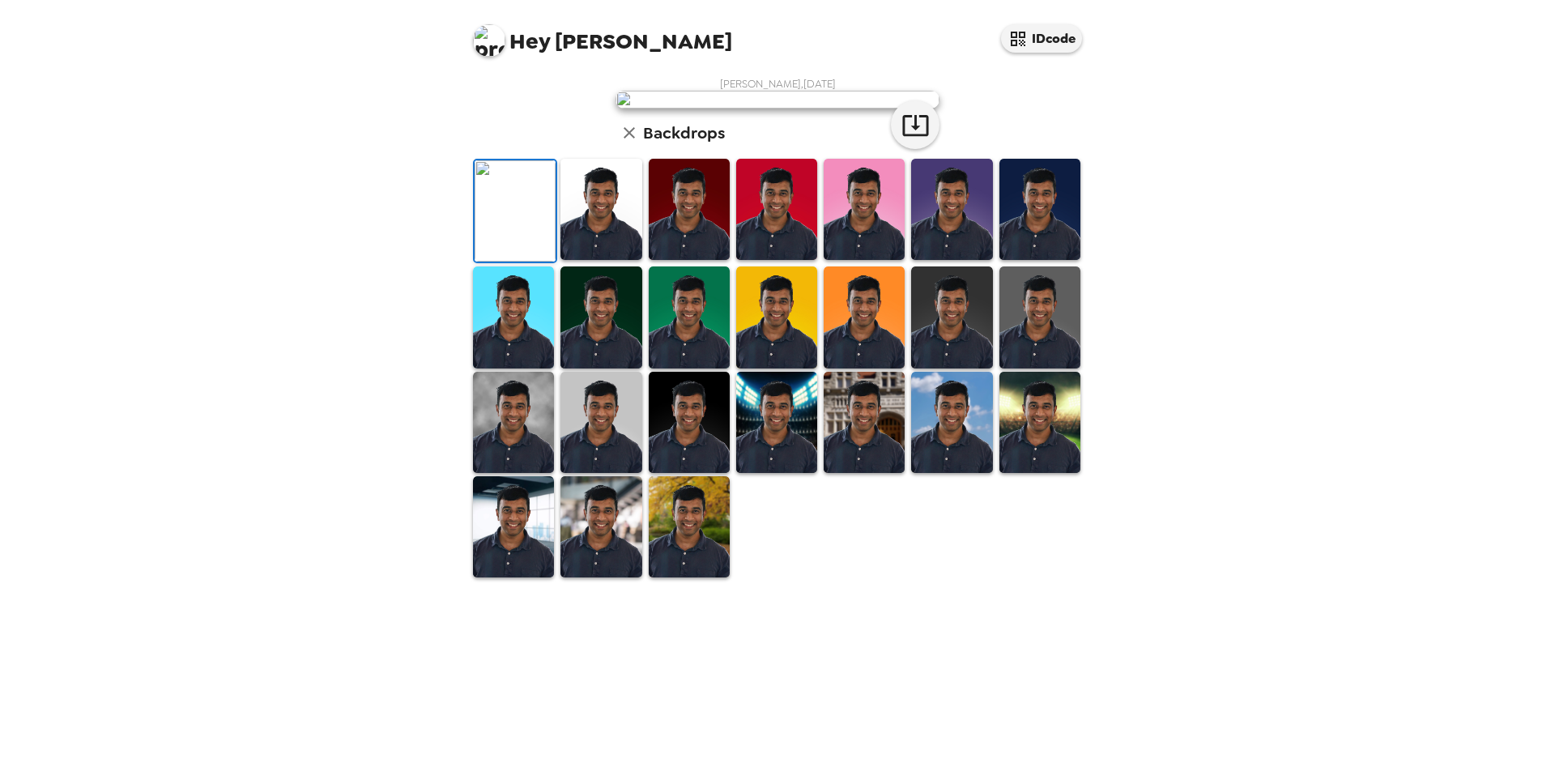
click at [727, 108] on img at bounding box center [778, 99] width 324 height 18
